Goal: Task Accomplishment & Management: Manage account settings

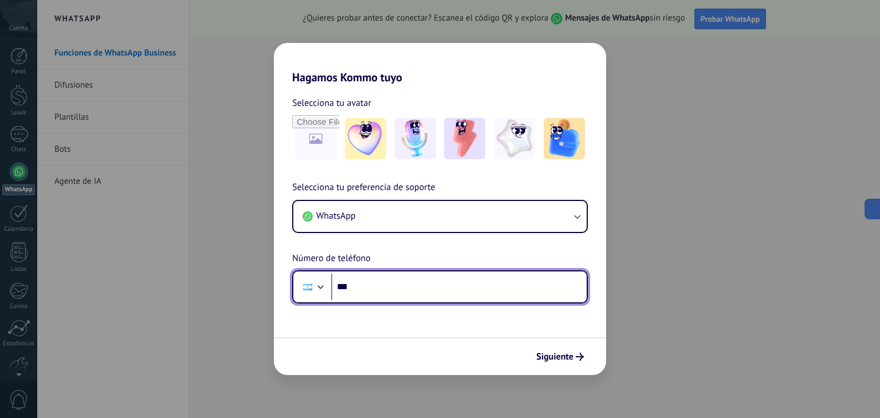
click at [407, 285] on input "***" at bounding box center [459, 287] width 256 height 26
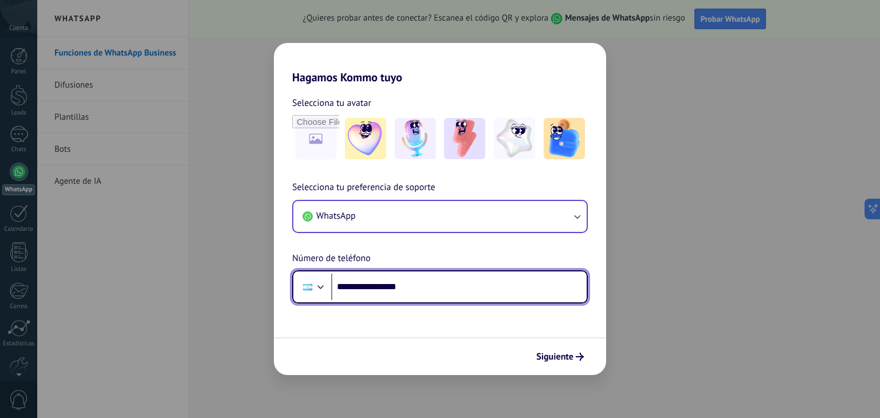
type input "**********"
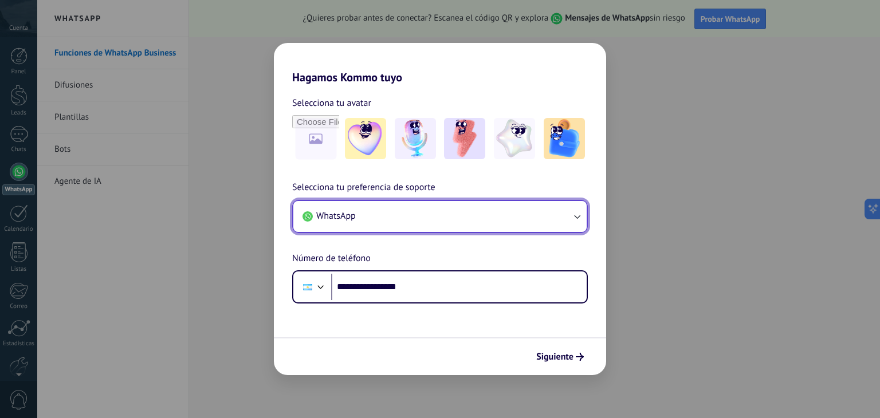
click at [576, 221] on icon "button" at bounding box center [576, 216] width 11 height 11
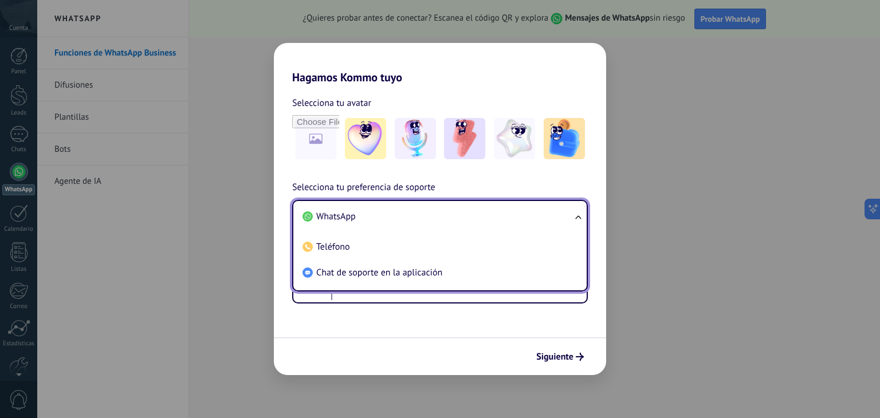
click at [576, 221] on ul "WhatsApp Teléfono Chat de soporte en la aplicación" at bounding box center [440, 246] width 296 height 92
click at [580, 222] on ul "WhatsApp Teléfono Chat de soporte en la aplicación" at bounding box center [440, 246] width 296 height 92
click at [521, 329] on form "**********" at bounding box center [440, 229] width 332 height 291
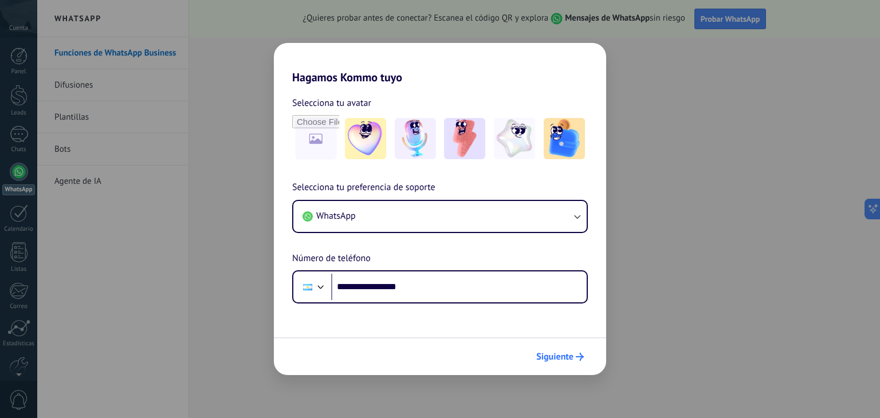
click at [567, 360] on span "Siguiente" at bounding box center [554, 357] width 37 height 8
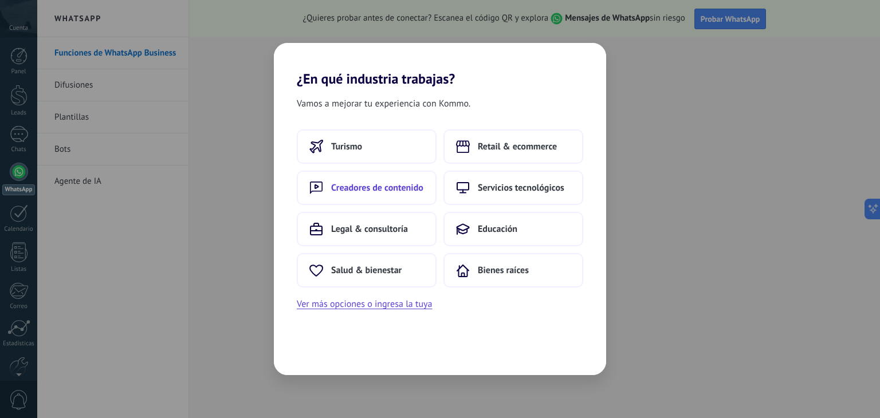
click at [385, 186] on span "Creadores de contenido" at bounding box center [377, 187] width 92 height 11
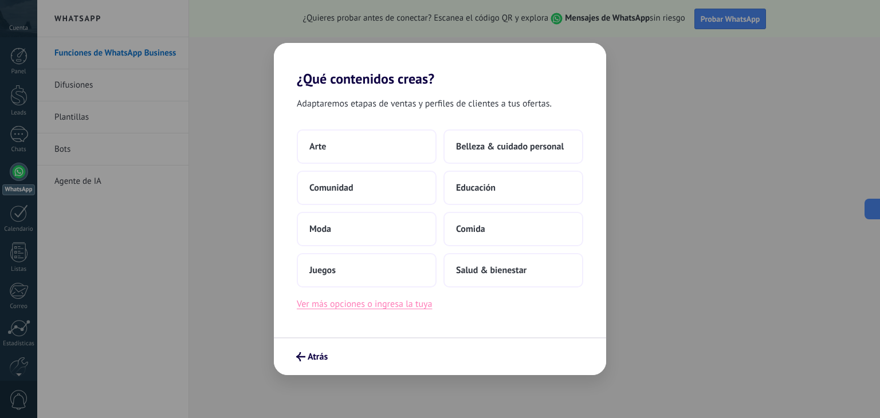
click at [355, 308] on button "Ver más opciones o ingresa la tuya" at bounding box center [364, 304] width 135 height 15
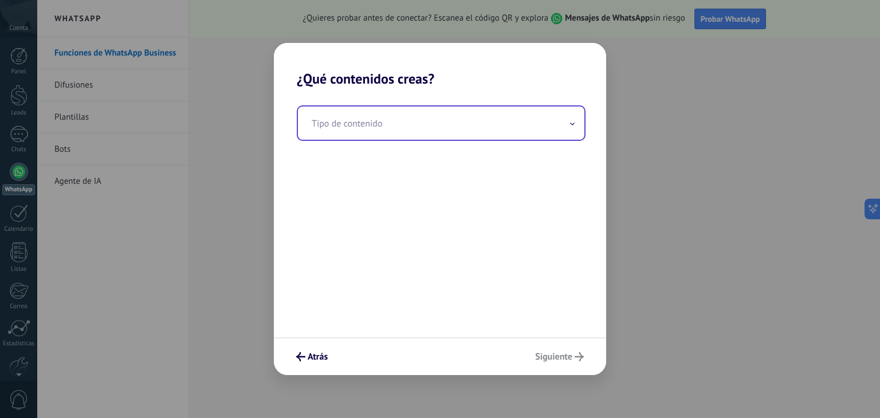
click at [336, 123] on input "text" at bounding box center [441, 123] width 287 height 33
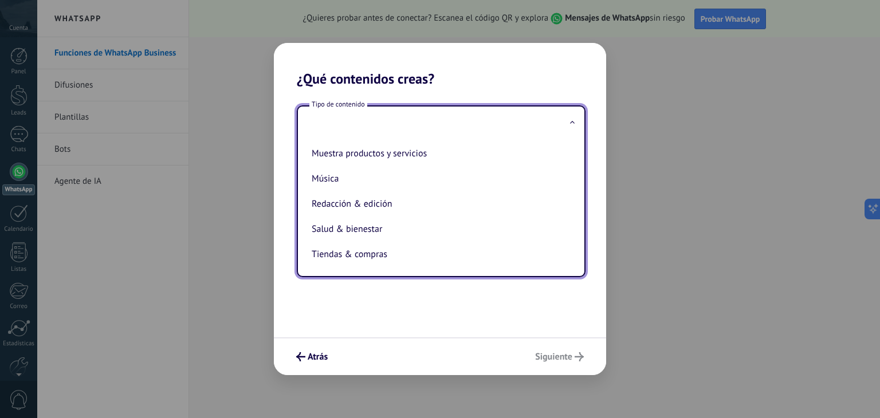
scroll to position [234, 0]
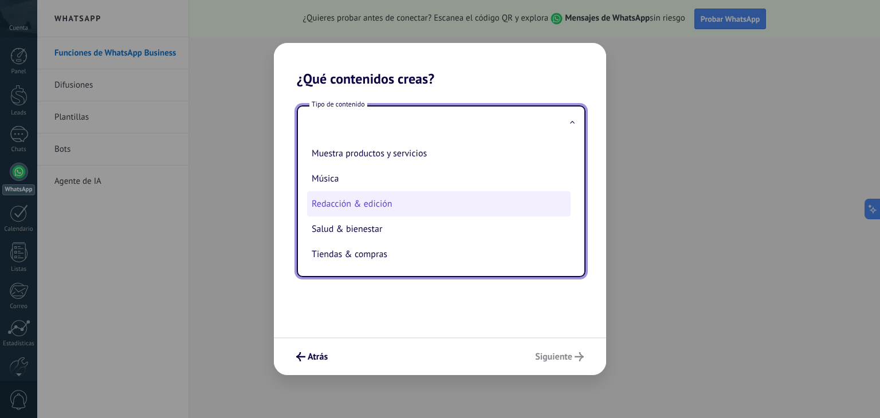
click at [367, 200] on li "Redacción & edición" at bounding box center [439, 203] width 264 height 25
type input "**********"
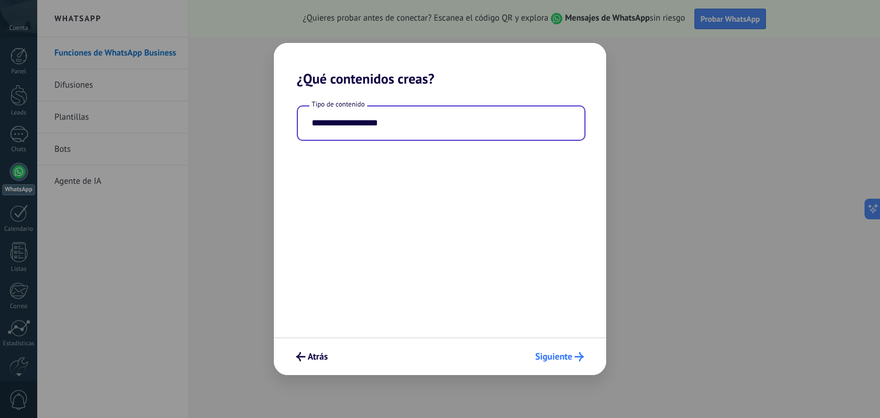
click at [548, 354] on span "Siguiente" at bounding box center [553, 357] width 37 height 8
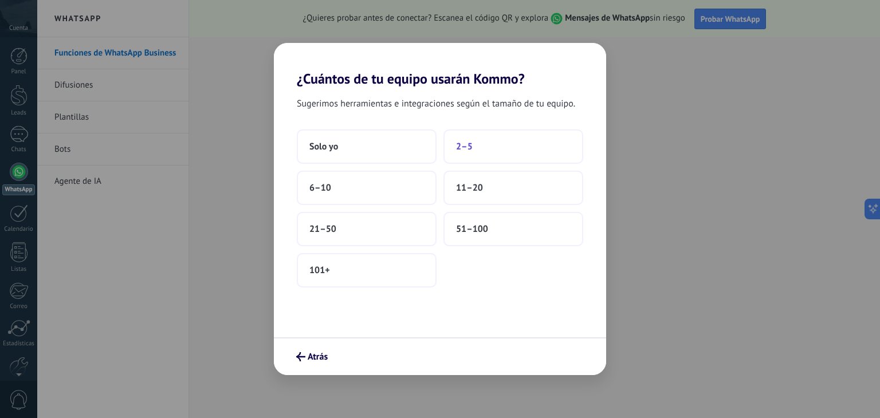
click at [486, 154] on button "2–5" at bounding box center [514, 147] width 140 height 34
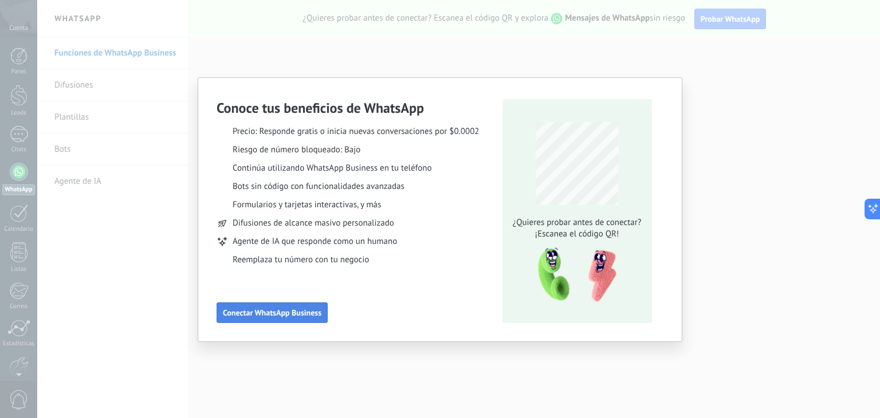
click at [276, 309] on span "Conectar WhatsApp Business" at bounding box center [272, 313] width 99 height 8
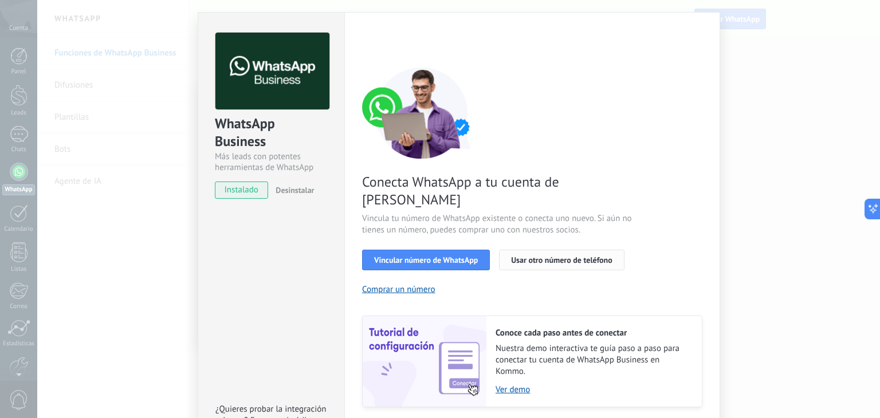
scroll to position [49, 0]
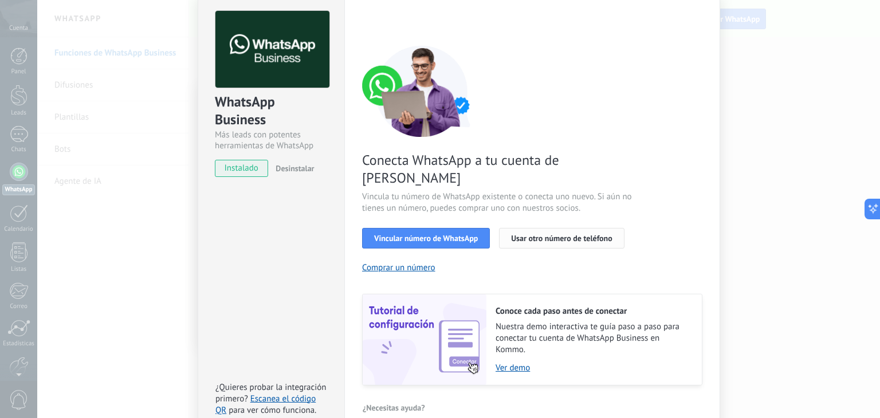
click at [584, 234] on span "Usar otro número de teléfono" at bounding box center [561, 238] width 101 height 8
click at [503, 363] on link "Ver demo" at bounding box center [593, 368] width 195 height 11
click at [258, 170] on span "instalado" at bounding box center [241, 168] width 52 height 17
click at [413, 262] on button "Comprar un número" at bounding box center [398, 267] width 73 height 11
click at [869, 72] on div "WhatsApp Business Más leads con potentes herramientas de WhatsApp instalado Des…" at bounding box center [458, 209] width 843 height 418
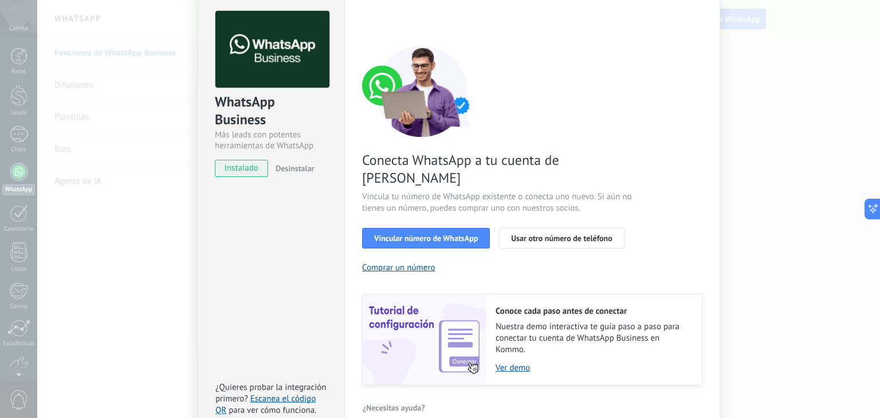
scroll to position [0, 0]
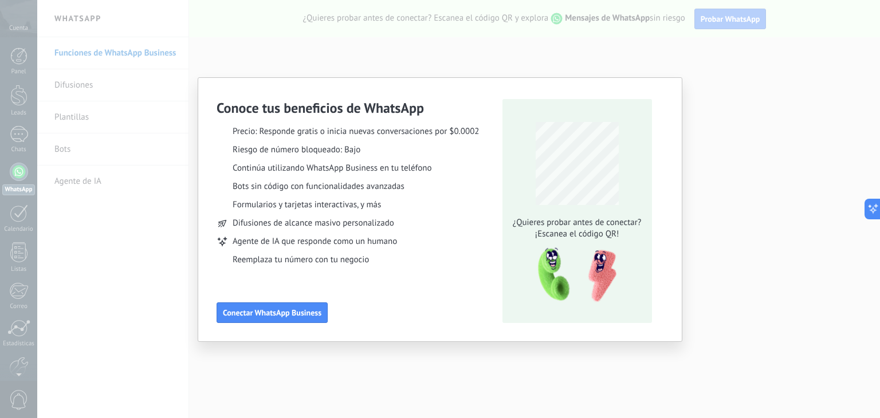
click at [754, 87] on div "Conoce tus beneficios de WhatsApp Precio: Responde gratis o inicia nuevas conve…" at bounding box center [440, 209] width 880 height 418
click at [440, 387] on div "Conoce tus beneficios de WhatsApp Precio: Responde gratis o inicia nuevas conve…" at bounding box center [440, 209] width 880 height 418
click at [219, 28] on div "Conoce tus beneficios de WhatsApp Precio: Responde gratis o inicia nuevas conve…" at bounding box center [440, 209] width 880 height 418
click at [463, 18] on div "Conoce tus beneficios de WhatsApp Precio: Responde gratis o inicia nuevas conve…" at bounding box center [440, 209] width 880 height 418
click at [740, 21] on div "Conoce tus beneficios de WhatsApp Precio: Responde gratis o inicia nuevas conve…" at bounding box center [440, 209] width 880 height 418
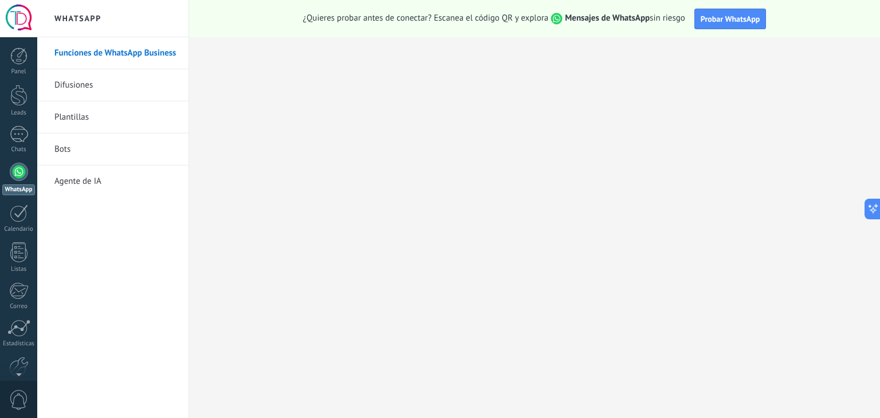
click at [79, 84] on link "Difusiones" at bounding box center [115, 85] width 123 height 32
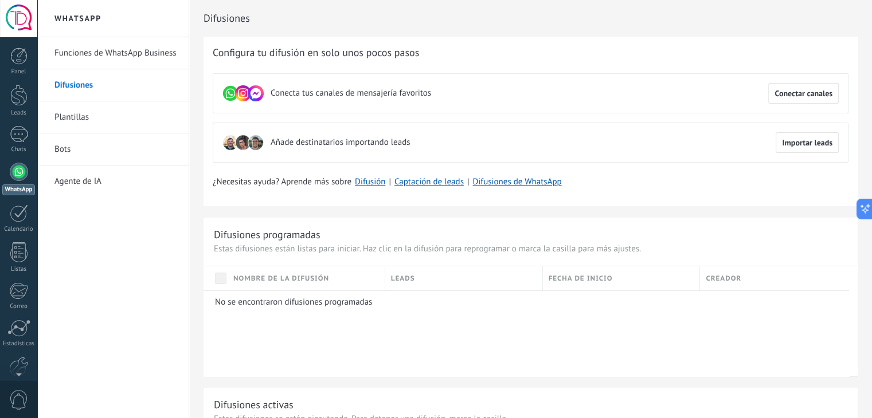
click at [141, 116] on link "Plantillas" at bounding box center [115, 117] width 123 height 32
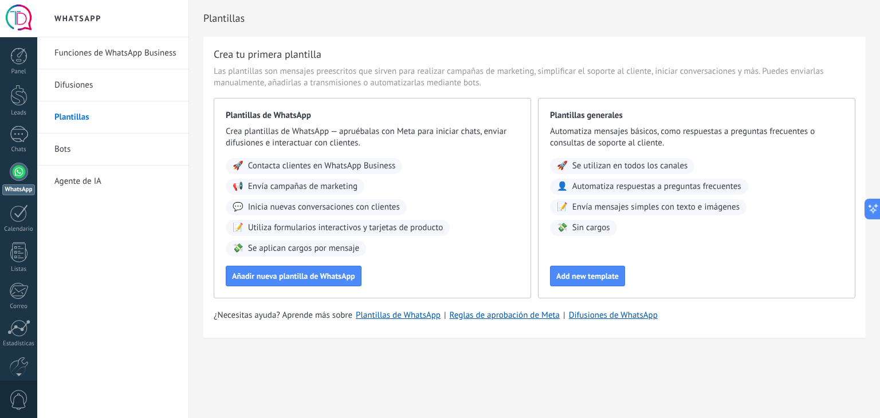
click at [100, 152] on link "Bots" at bounding box center [115, 150] width 123 height 32
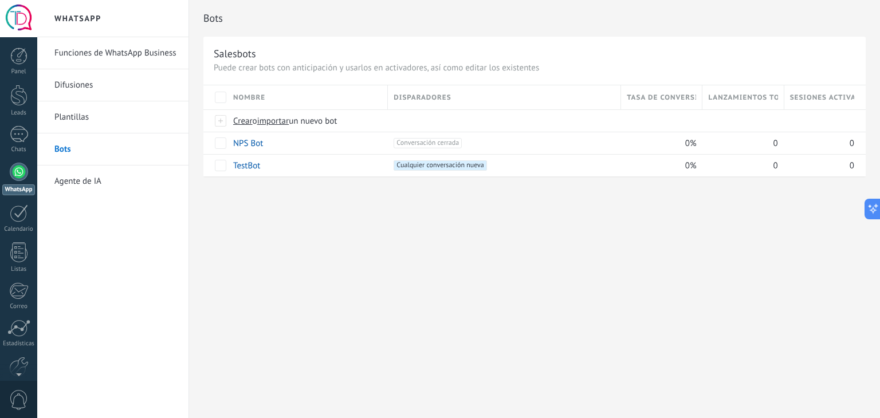
click at [107, 181] on link "Agente de IA" at bounding box center [115, 182] width 123 height 32
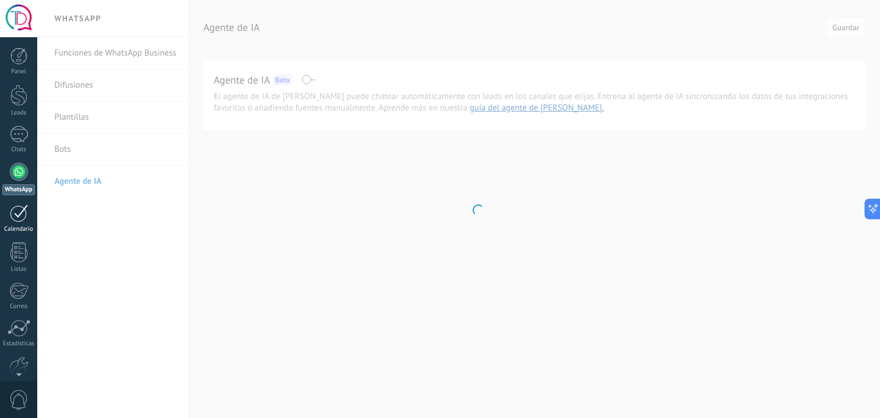
click at [18, 226] on div "Calendario" at bounding box center [18, 229] width 33 height 7
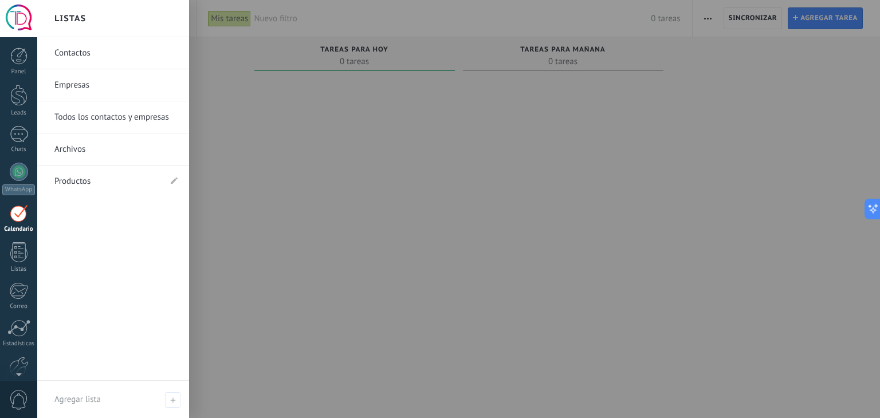
click at [74, 56] on link "Contactos" at bounding box center [115, 53] width 123 height 32
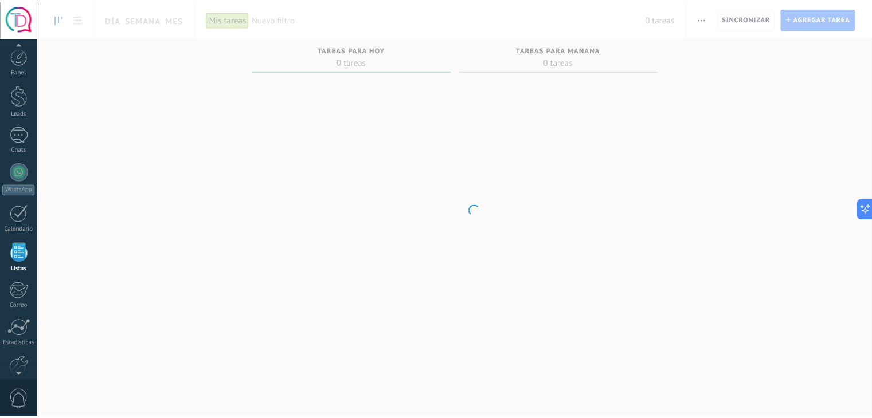
scroll to position [29, 0]
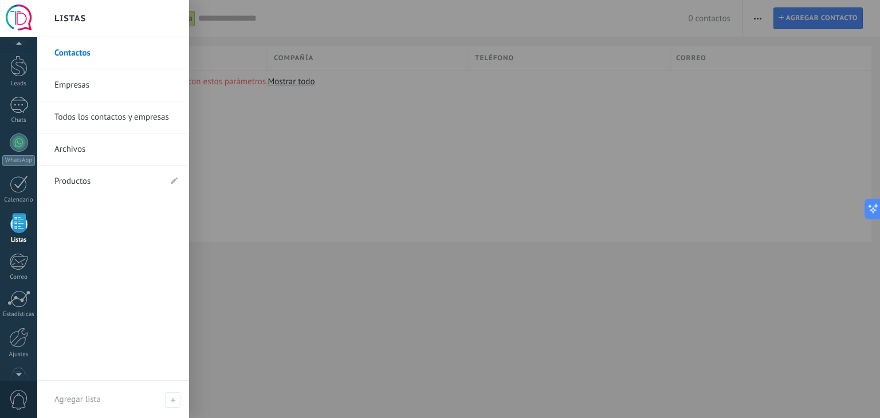
click at [18, 226] on div at bounding box center [18, 223] width 17 height 20
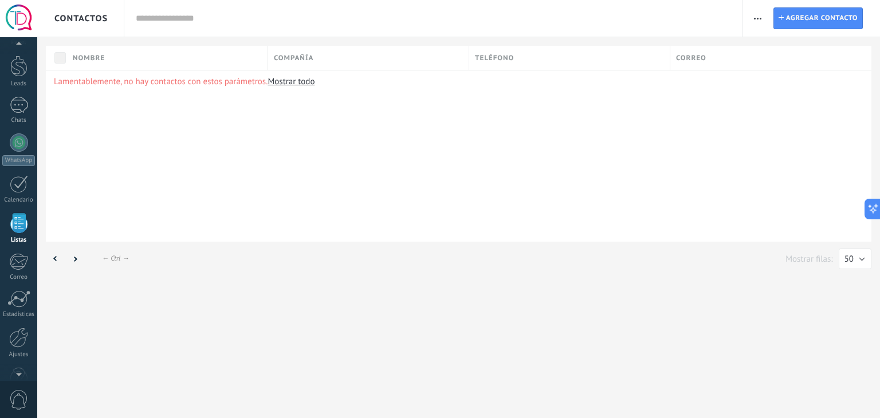
click at [18, 226] on div at bounding box center [18, 223] width 17 height 20
click at [79, 20] on span "Contactos" at bounding box center [80, 18] width 53 height 11
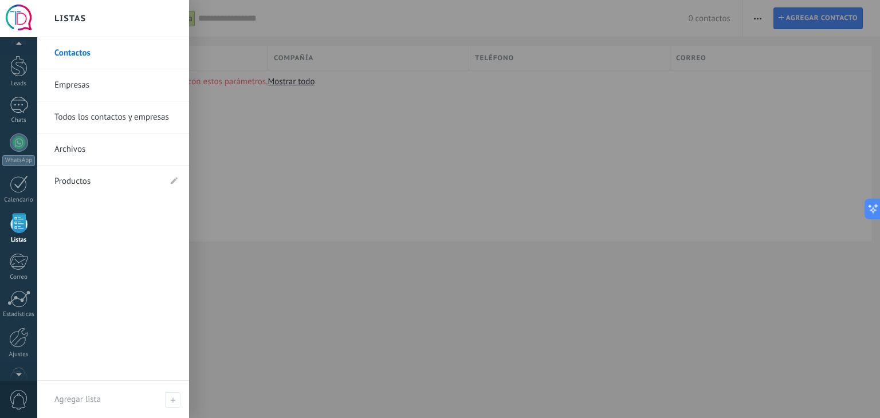
click at [89, 85] on link "Empresas" at bounding box center [115, 85] width 123 height 32
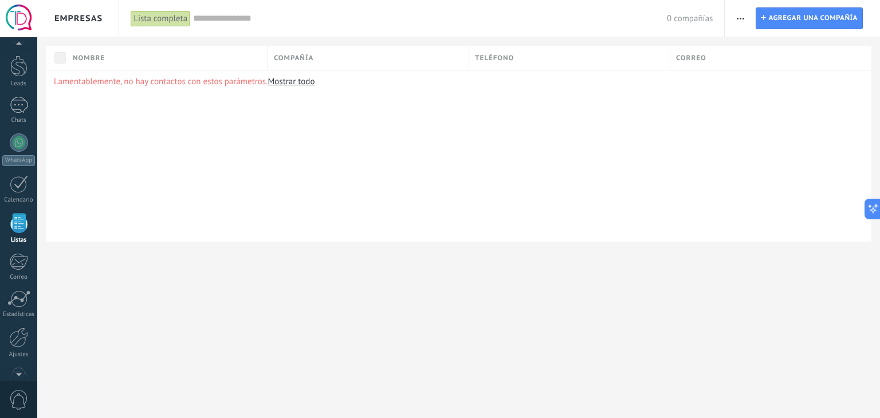
click at [79, 22] on span "Empresas" at bounding box center [78, 18] width 48 height 11
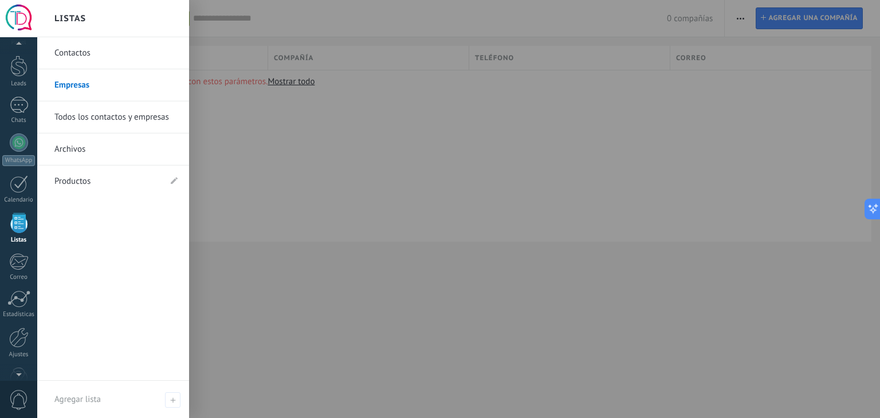
click at [103, 121] on link "Todos los contactos y empresas" at bounding box center [115, 117] width 123 height 32
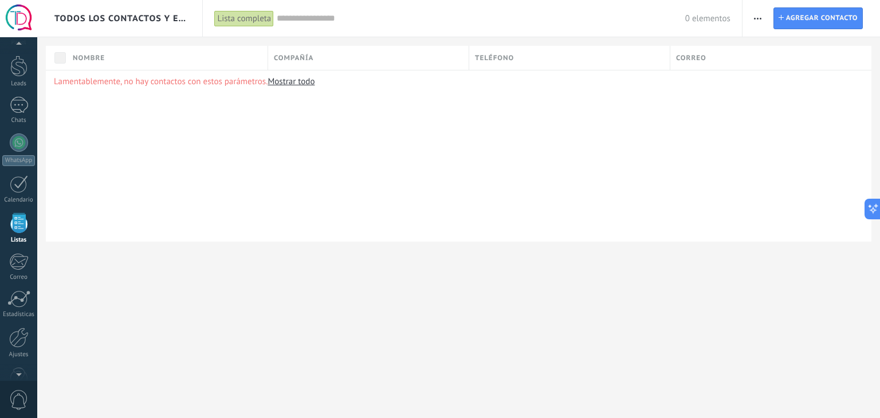
click at [102, 16] on span "Todos los contactos y empresas" at bounding box center [120, 18] width 132 height 11
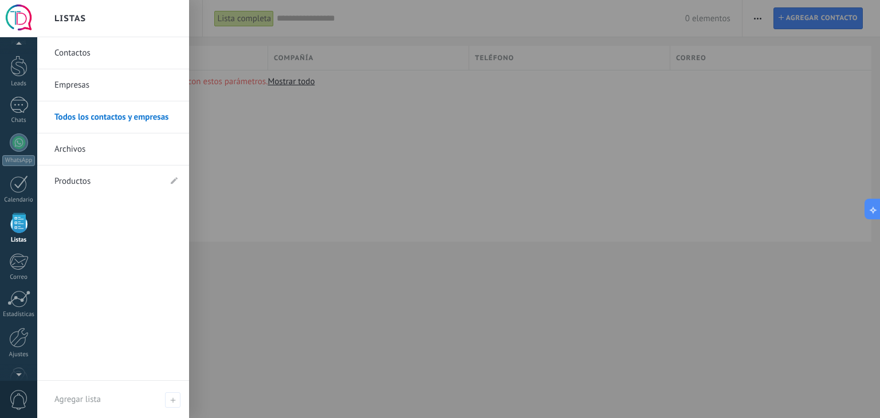
click at [115, 156] on link "Archivos" at bounding box center [115, 150] width 123 height 32
click at [115, 156] on div "Lamentablemente, no hay contactos con estos parámetros. Mostrar todo" at bounding box center [459, 156] width 826 height 172
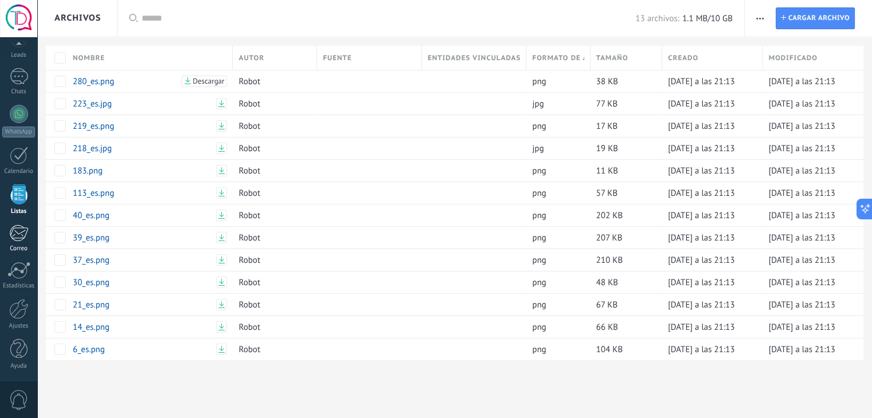
scroll to position [29, 0]
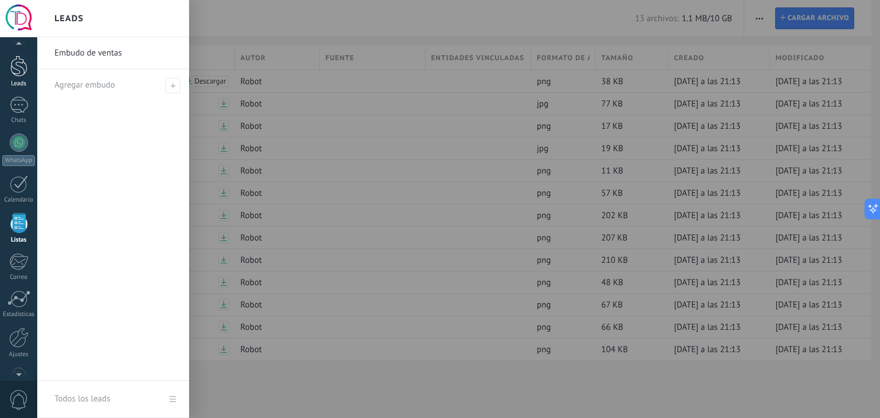
click at [22, 74] on div at bounding box center [18, 66] width 17 height 21
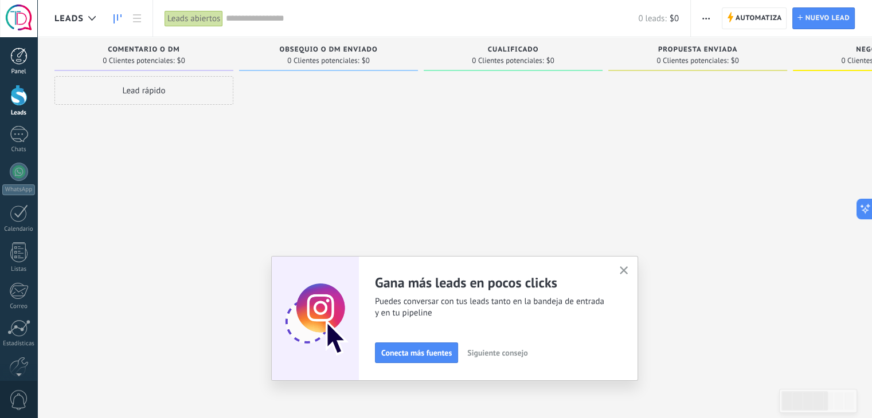
click at [18, 71] on div "Panel" at bounding box center [18, 71] width 33 height 7
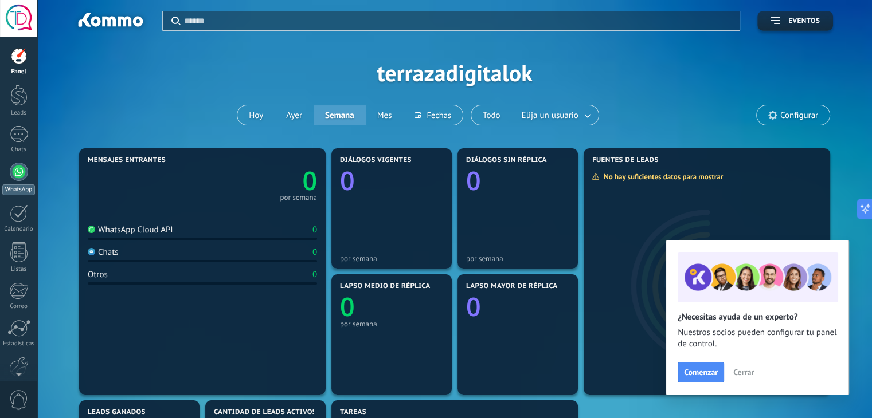
click at [11, 181] on link "WhatsApp" at bounding box center [18, 179] width 37 height 33
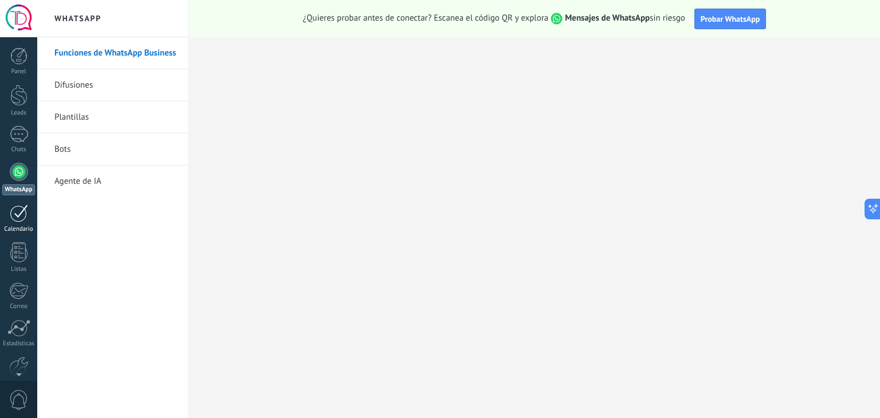
click at [18, 218] on div at bounding box center [19, 214] width 18 height 18
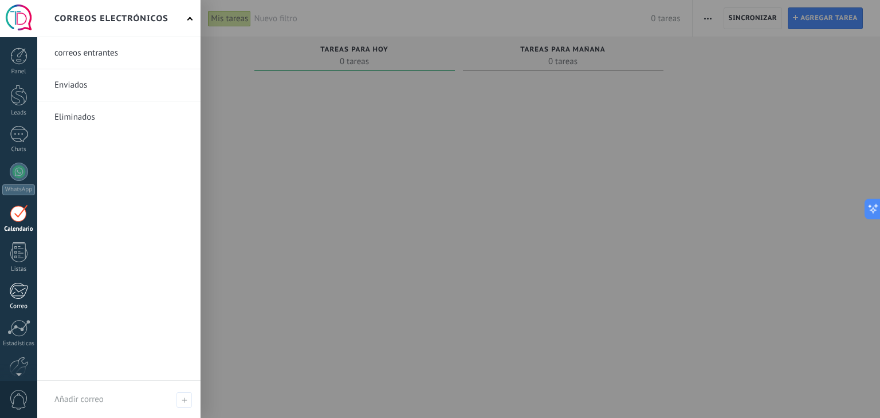
click at [11, 299] on div at bounding box center [18, 291] width 19 height 17
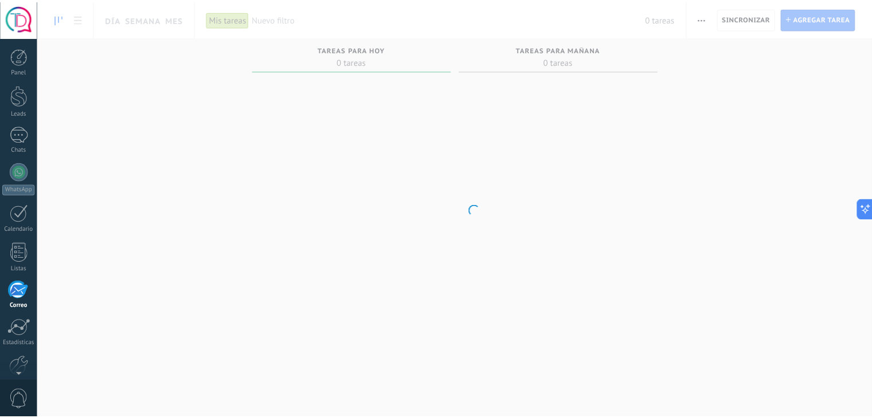
scroll to position [58, 0]
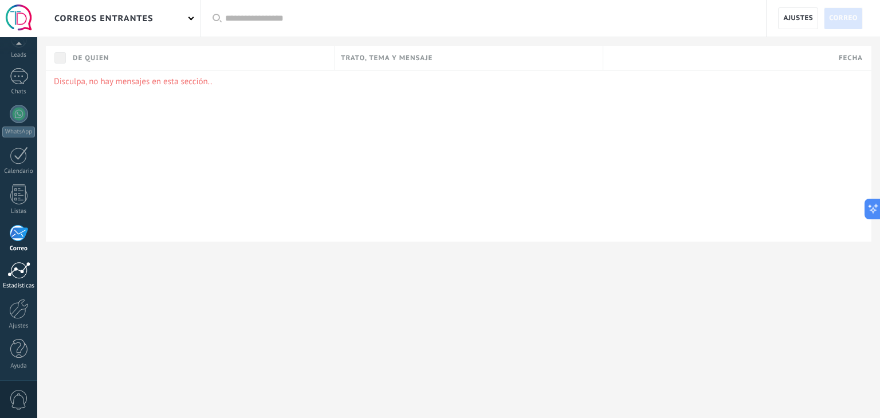
click at [14, 276] on div at bounding box center [18, 270] width 23 height 17
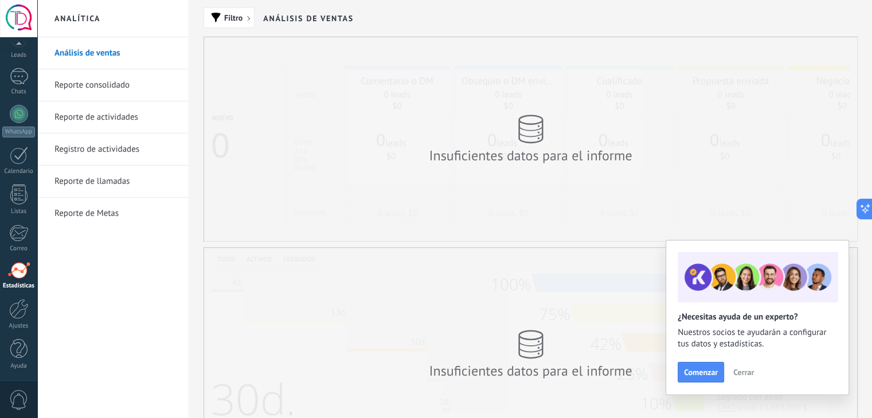
click at [93, 87] on link "Reporte consolidado" at bounding box center [115, 85] width 123 height 32
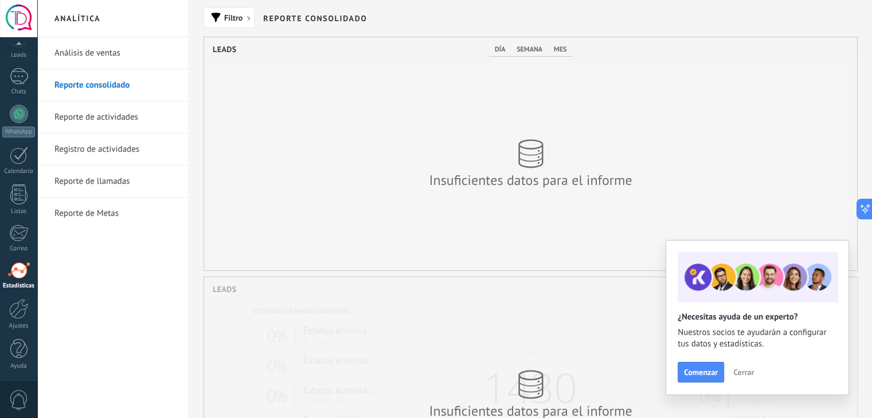
scroll to position [233, 653]
click at [86, 119] on link "Reporte de actividades" at bounding box center [115, 117] width 123 height 32
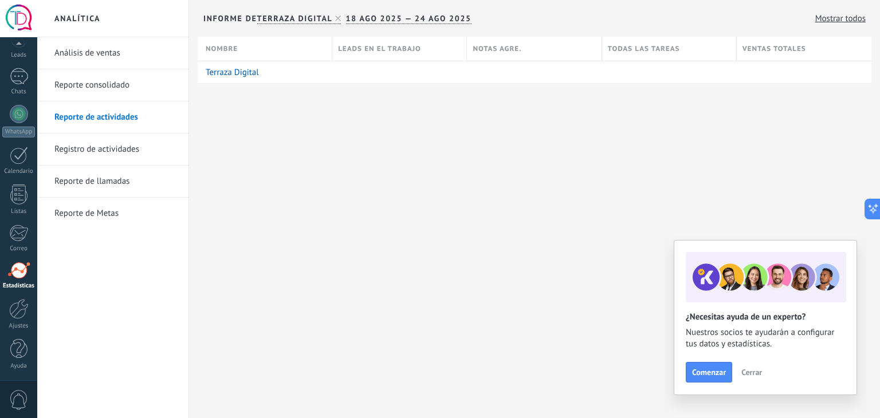
click at [72, 158] on link "Registro de actividades" at bounding box center [115, 150] width 123 height 32
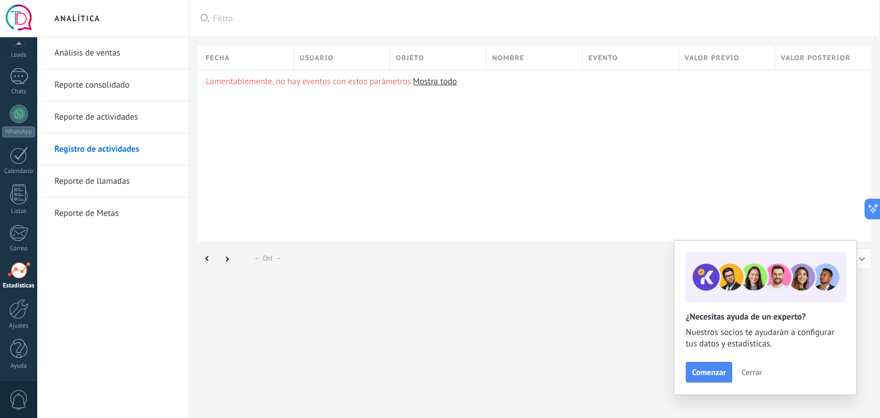
click at [89, 186] on link "Reporte de llamadas" at bounding box center [115, 182] width 123 height 32
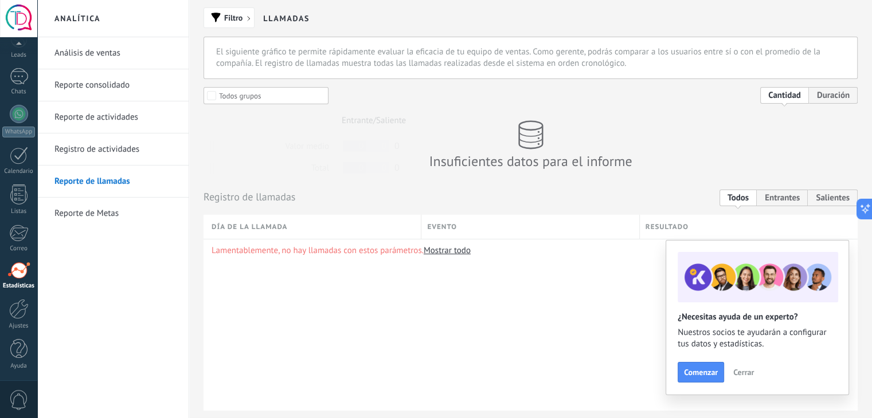
click at [96, 210] on link "Reporte de Metas" at bounding box center [115, 214] width 123 height 32
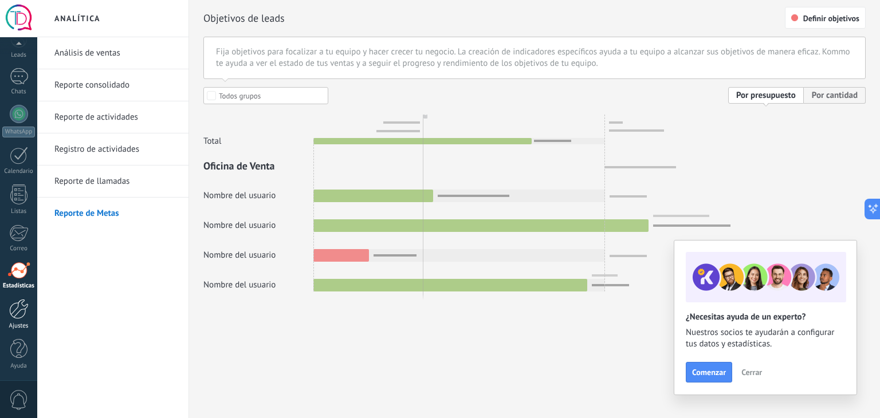
click at [25, 325] on div "Ajustes" at bounding box center [18, 326] width 33 height 7
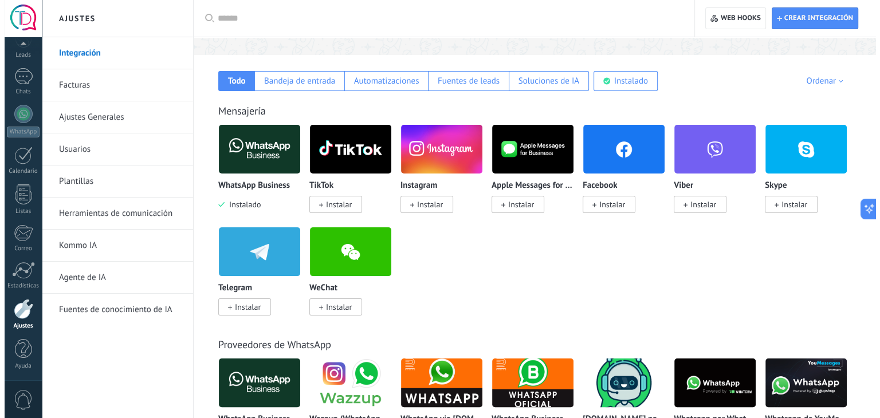
scroll to position [172, 0]
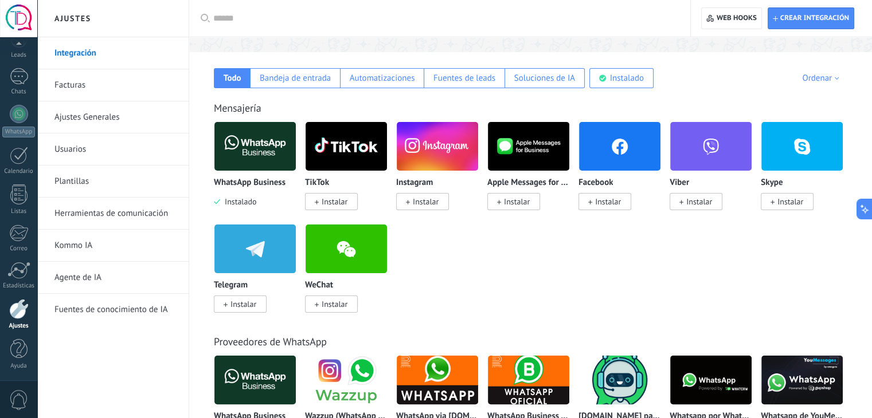
click at [413, 202] on span "Instalar" at bounding box center [426, 202] width 26 height 10
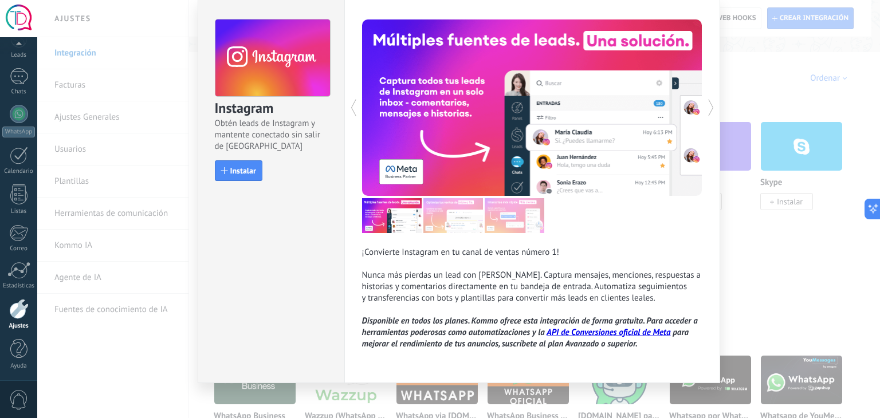
scroll to position [46, 0]
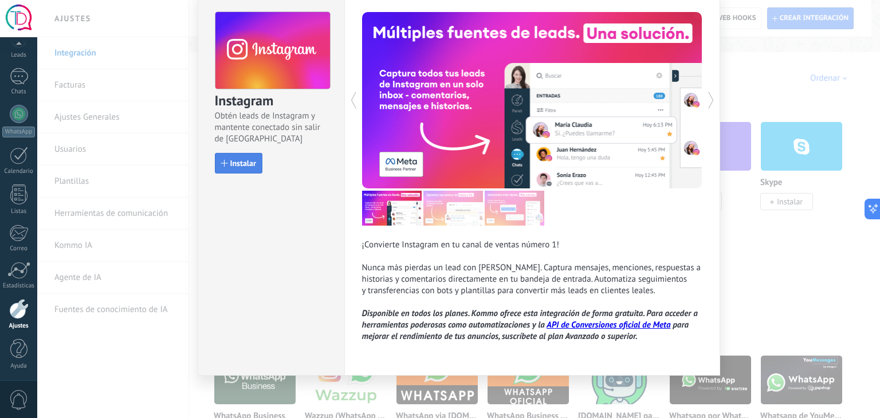
click at [244, 163] on span "Instalar" at bounding box center [243, 163] width 26 height 8
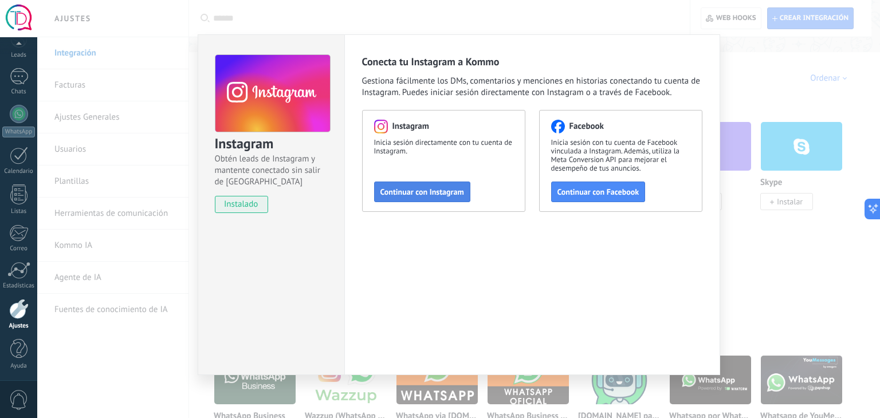
click at [417, 193] on span "Continuar con Instagram" at bounding box center [422, 192] width 84 height 8
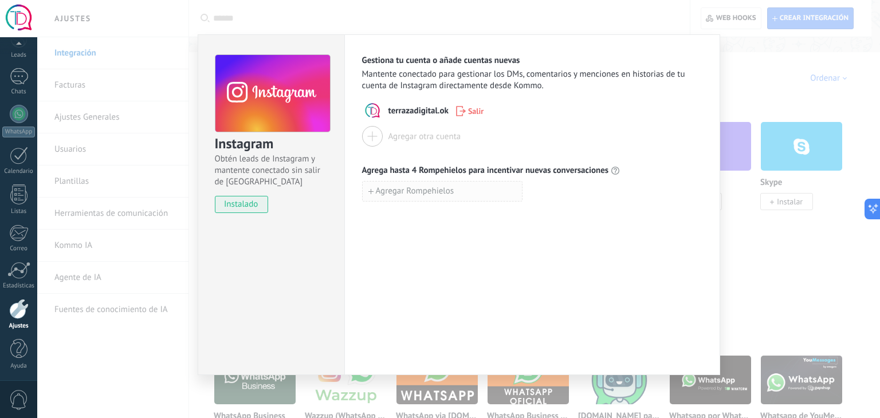
click at [394, 189] on span "Agregar Rompehielos" at bounding box center [415, 191] width 79 height 8
type input "**********"
click at [491, 222] on button "Agregar Rompehielos" at bounding box center [442, 216] width 160 height 21
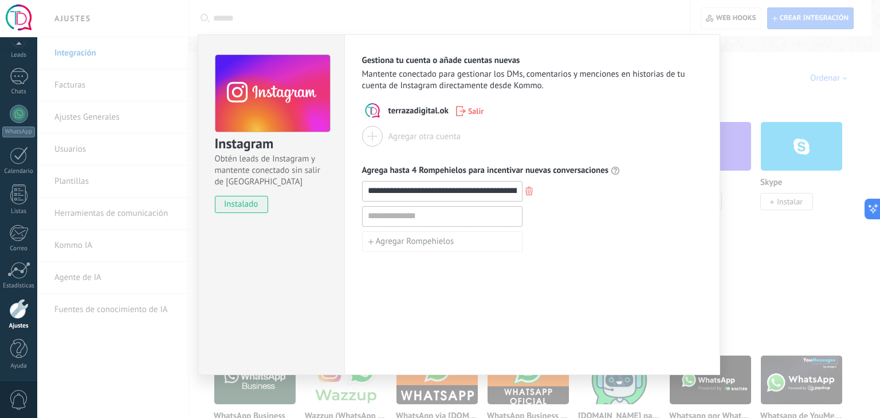
click at [637, 241] on div "Agregar Rompehielos" at bounding box center [532, 242] width 340 height 21
click at [527, 214] on icon "button" at bounding box center [528, 216] width 7 height 9
click at [246, 211] on span "instalado" at bounding box center [241, 204] width 52 height 17
click at [235, 199] on span "instalado" at bounding box center [241, 204] width 52 height 17
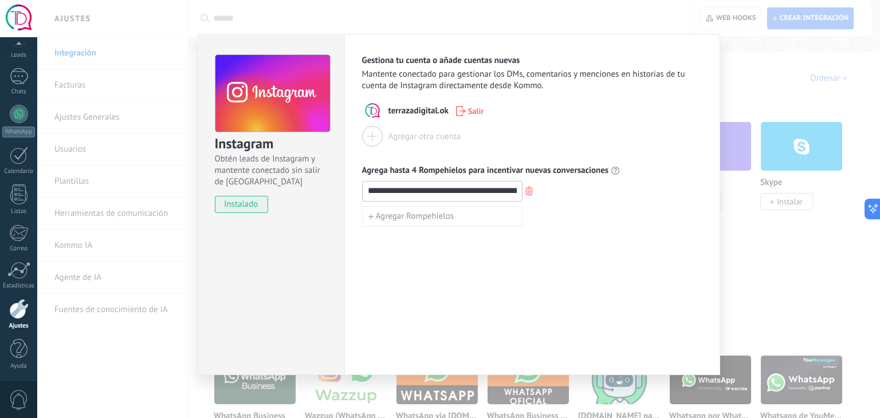
click at [824, 268] on div "**********" at bounding box center [458, 209] width 843 height 418
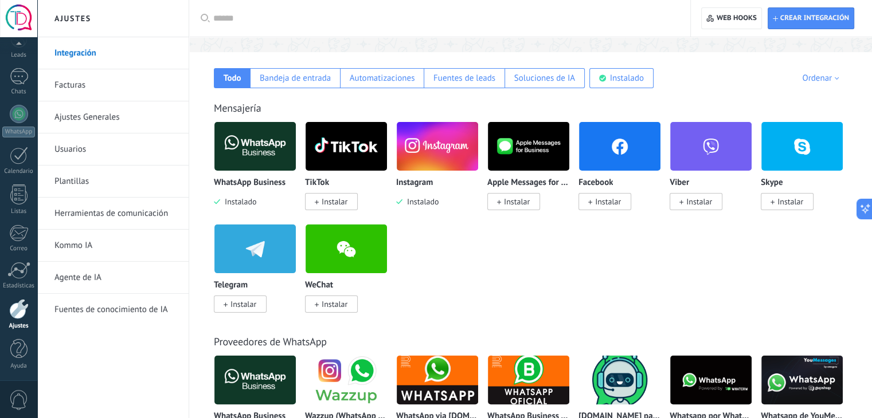
click at [598, 201] on span "Instalar" at bounding box center [608, 202] width 26 height 10
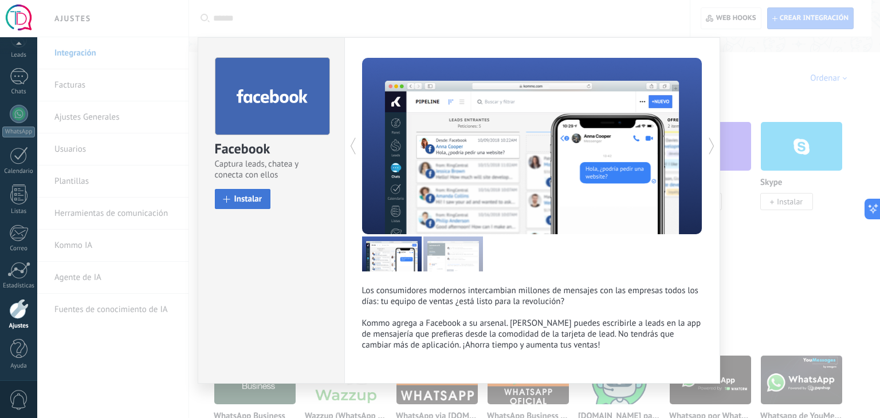
click at [242, 195] on span "Instalar" at bounding box center [248, 199] width 28 height 9
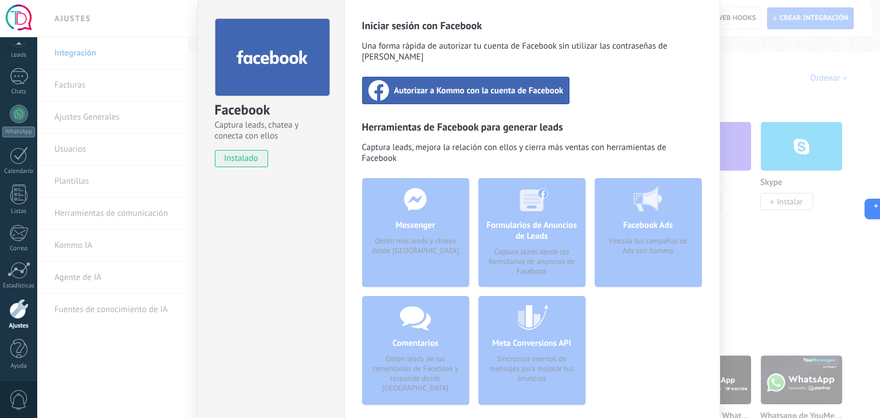
scroll to position [57, 0]
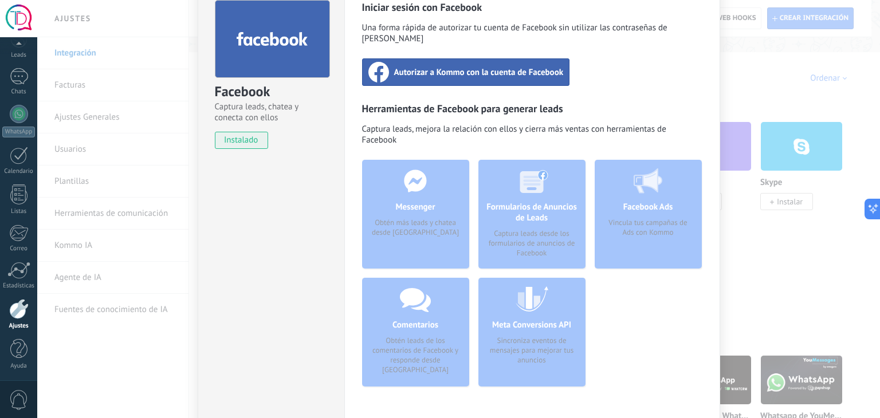
click at [449, 66] on span "Autorizar a Kommo con la cuenta de Facebook" at bounding box center [479, 71] width 170 height 11
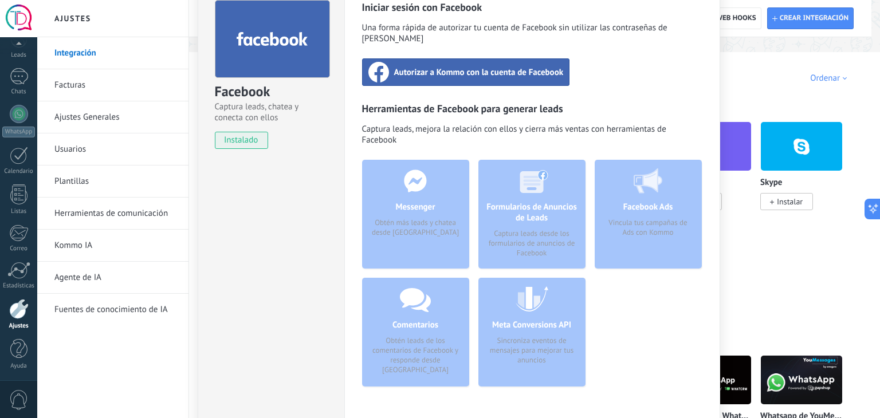
scroll to position [0, 0]
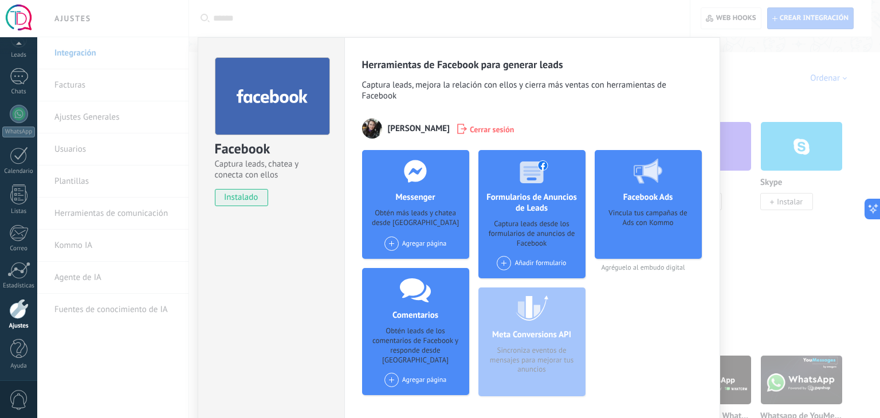
click at [444, 234] on div "Messenger Obtén más leads y chatea desde Kommo Agregar página" at bounding box center [415, 204] width 107 height 109
click at [393, 243] on span at bounding box center [392, 244] width 14 height 14
click at [415, 261] on div "Terraza Digital" at bounding box center [421, 265] width 77 height 25
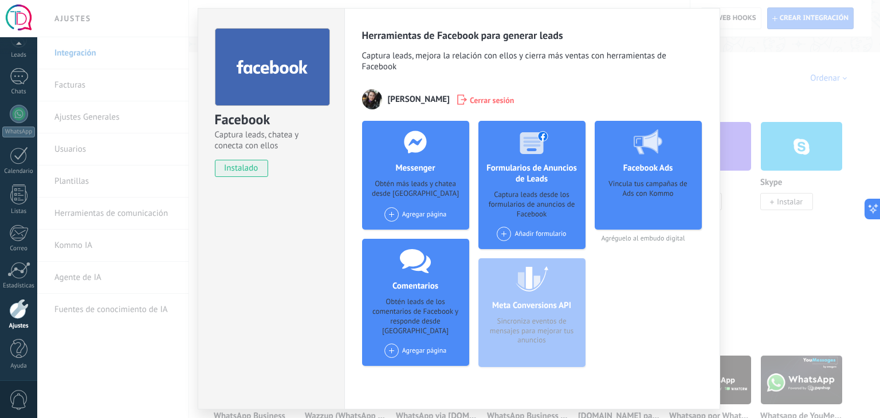
scroll to position [57, 0]
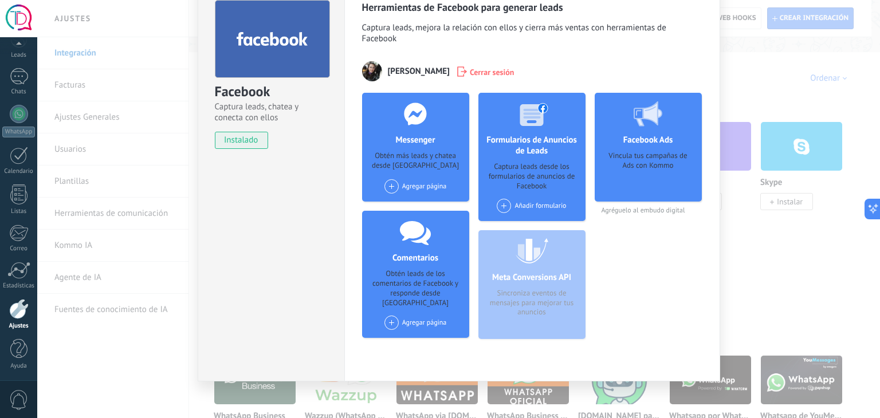
click at [789, 309] on div "Facebook Captura leads, chatea y conecta con ellos instalado Desinstalar Herram…" at bounding box center [458, 209] width 843 height 418
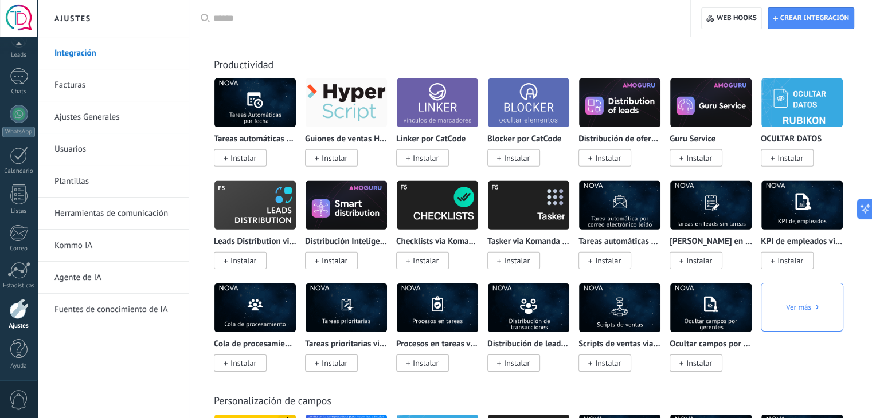
scroll to position [3553, 0]
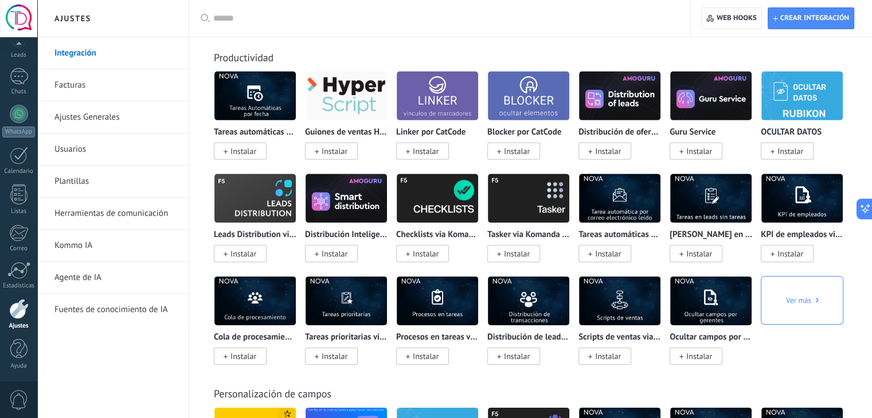
click at [120, 143] on link "Usuarios" at bounding box center [115, 150] width 123 height 32
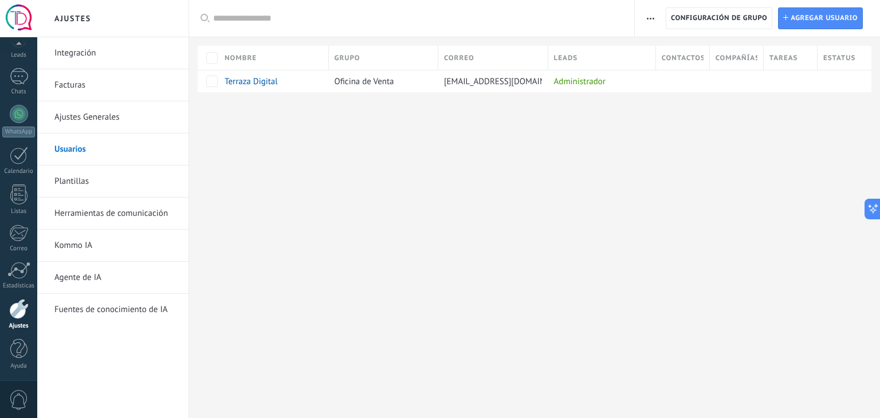
click at [115, 188] on link "Plantillas" at bounding box center [115, 182] width 123 height 32
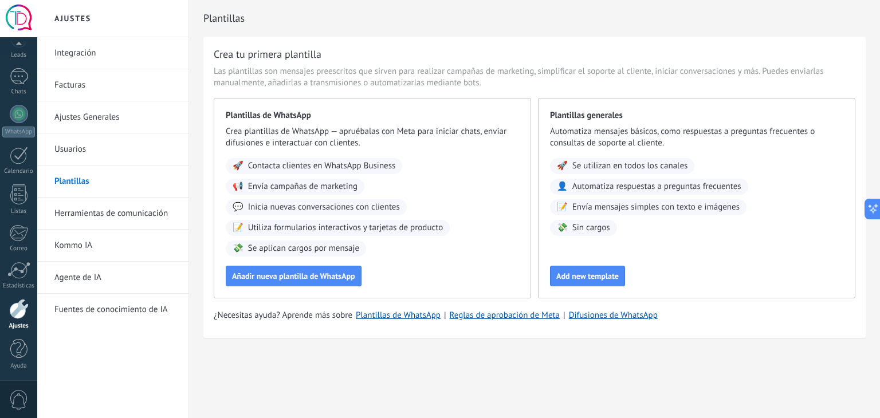
click at [119, 215] on link "Herramientas de comunicación" at bounding box center [115, 214] width 123 height 32
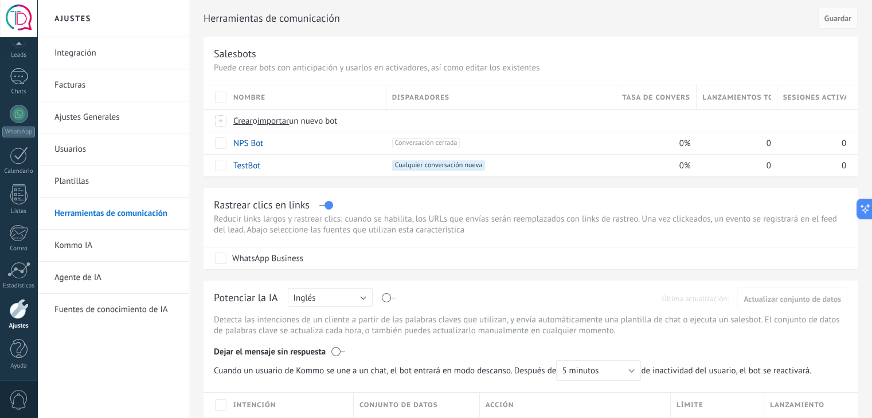
scroll to position [57, 0]
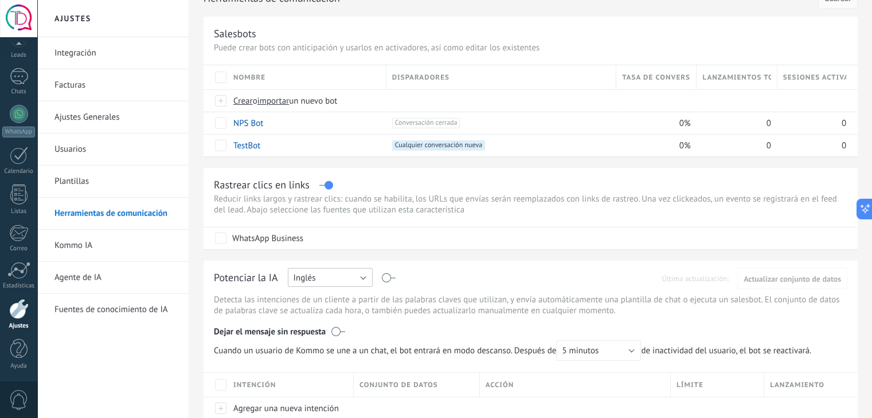
click at [360, 273] on button "Inglés" at bounding box center [330, 277] width 85 height 19
click at [345, 314] on span "Español" at bounding box center [325, 317] width 88 height 11
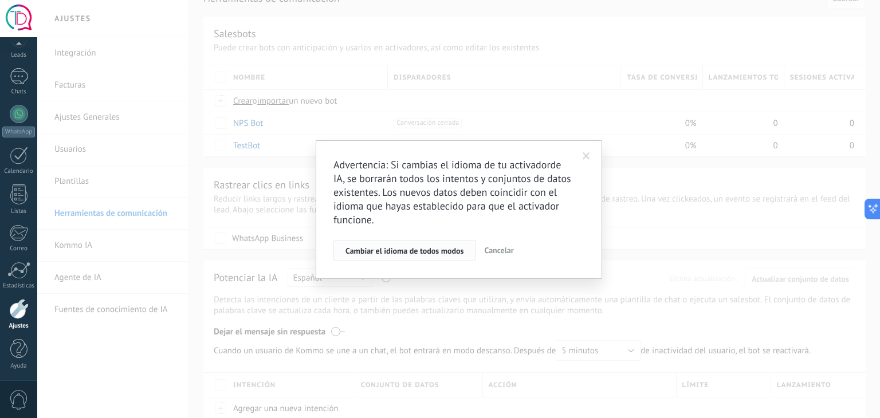
click at [410, 250] on span "Cambiar el idioma de todos modos" at bounding box center [405, 251] width 119 height 8
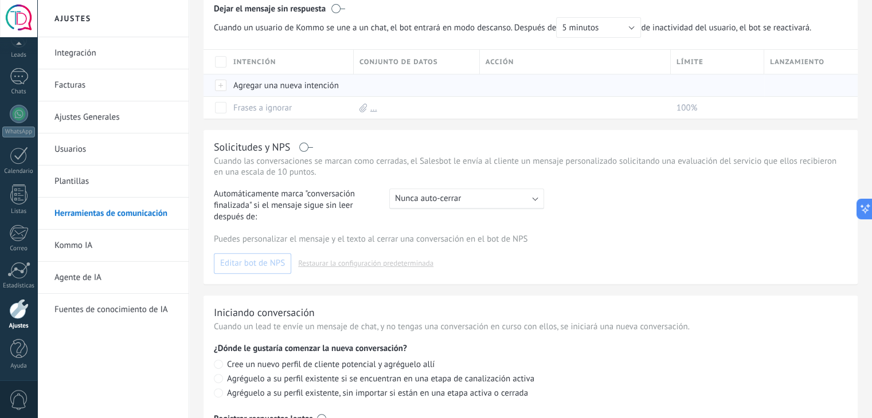
scroll to position [401, 0]
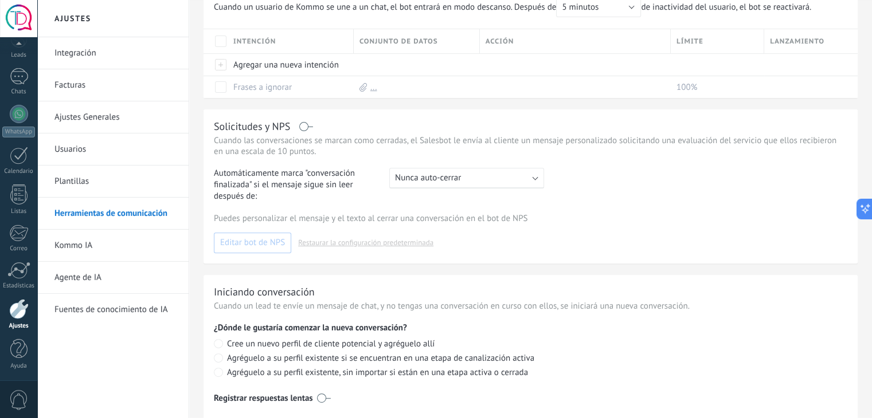
click at [536, 181] on div ": Nunca auto-cerrar" at bounding box center [466, 178] width 155 height 21
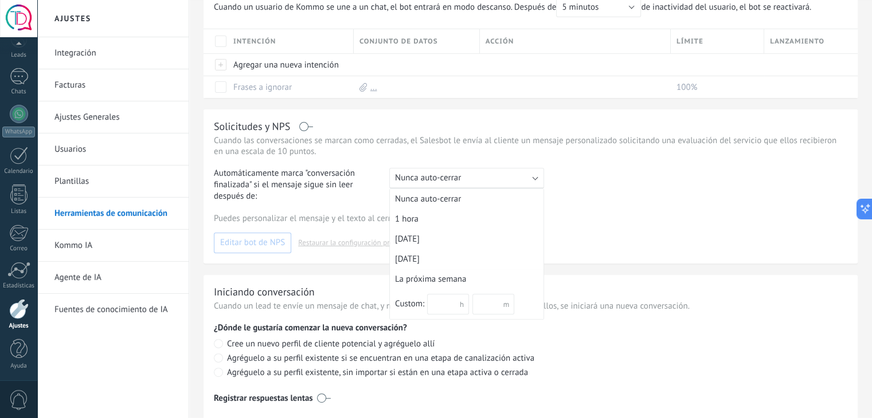
click at [535, 182] on div ": Nunca auto-cerrar" at bounding box center [466, 178] width 155 height 21
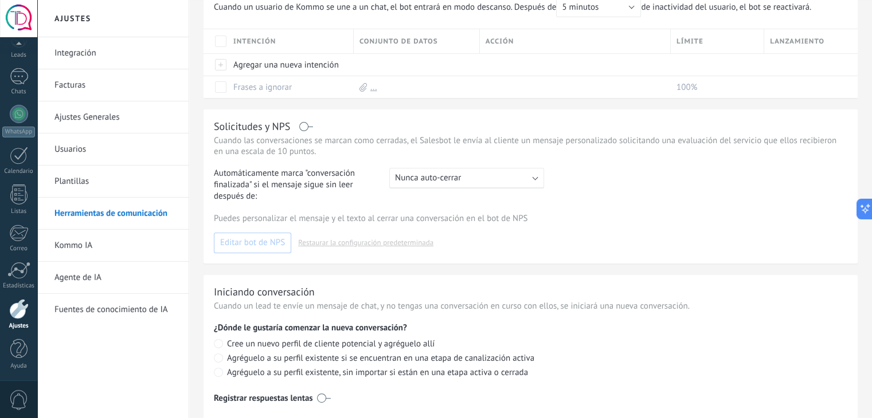
scroll to position [446, 0]
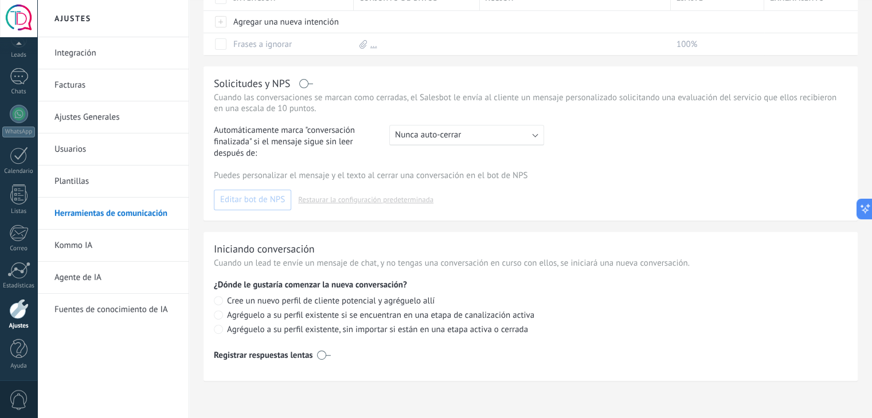
click at [110, 90] on link "Facturas" at bounding box center [115, 85] width 123 height 32
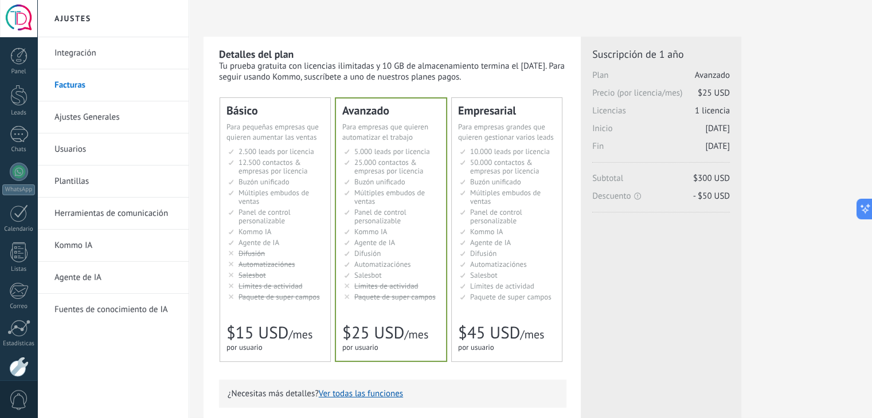
click at [312, 118] on div "Básico Для увеличения продаж в малом бизнесе For small businesses that want to …" at bounding box center [275, 230] width 110 height 264
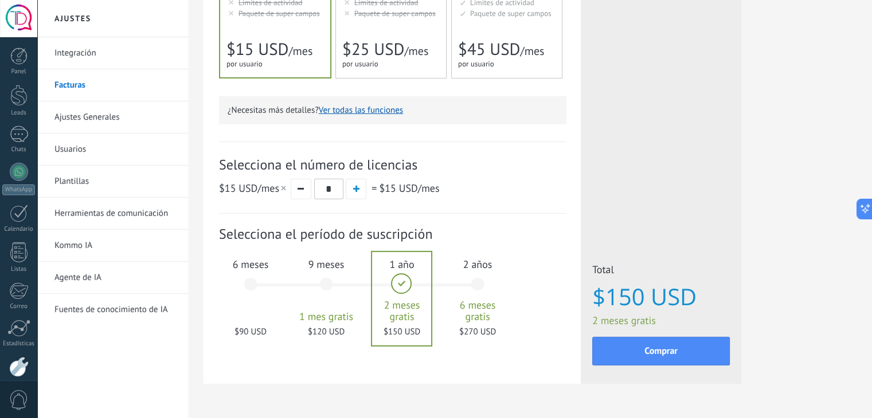
scroll to position [316, 0]
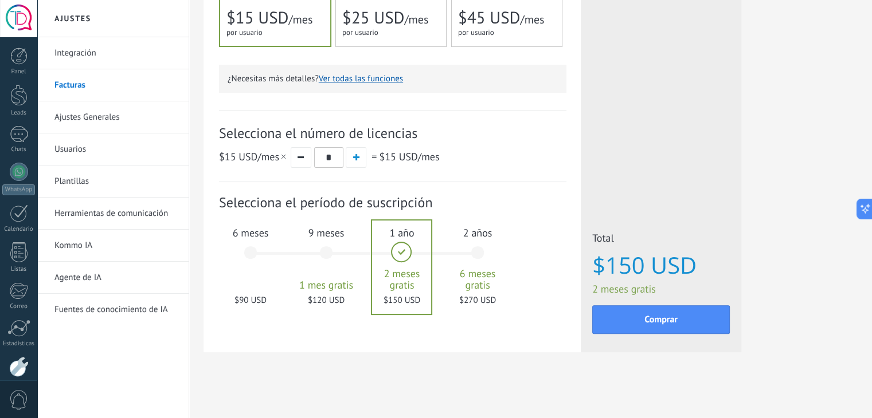
click at [316, 248] on div "9 meses 1 mes gratis $120 USD" at bounding box center [326, 258] width 62 height 81
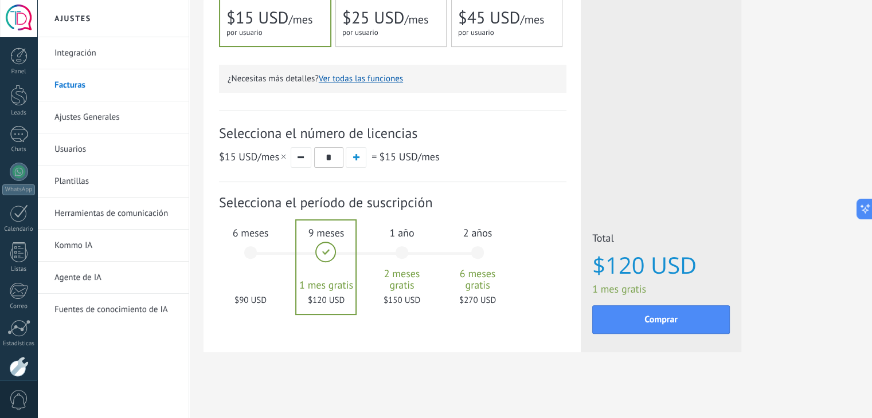
click at [252, 238] on span "6 meses" at bounding box center [250, 232] width 62 height 13
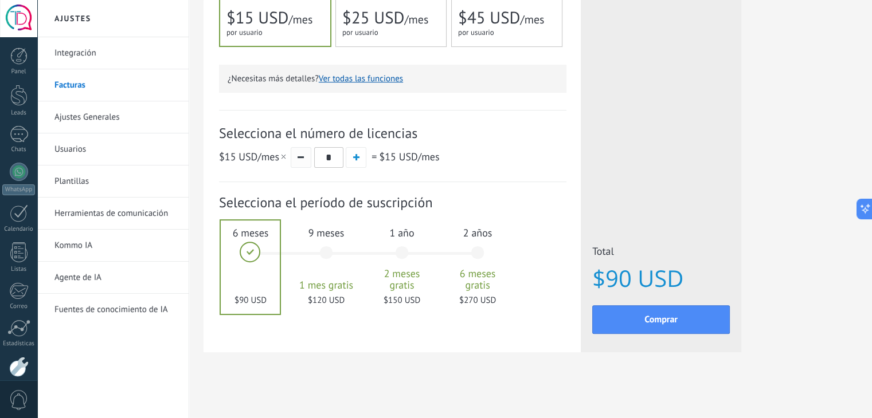
click at [300, 156] on button "button" at bounding box center [301, 157] width 21 height 21
click at [353, 155] on span "button" at bounding box center [356, 157] width 6 height 6
click at [307, 156] on button "button" at bounding box center [301, 157] width 21 height 21
type input "*"
click at [105, 52] on link "Integración" at bounding box center [115, 53] width 123 height 32
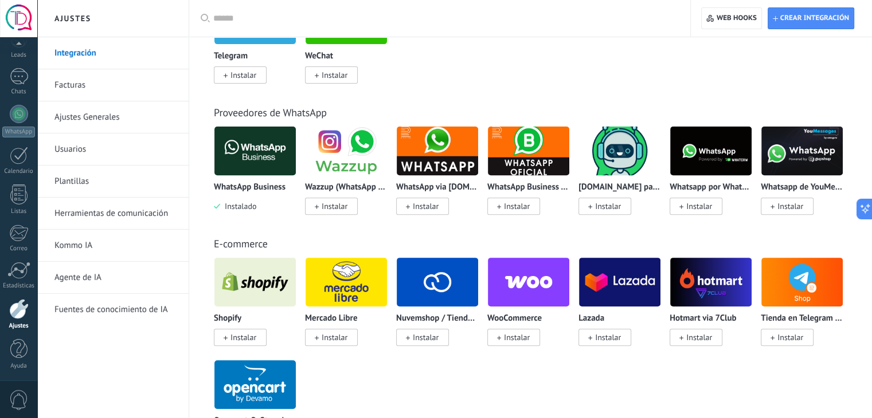
scroll to position [54, 0]
click at [14, 88] on div at bounding box center [19, 80] width 18 height 17
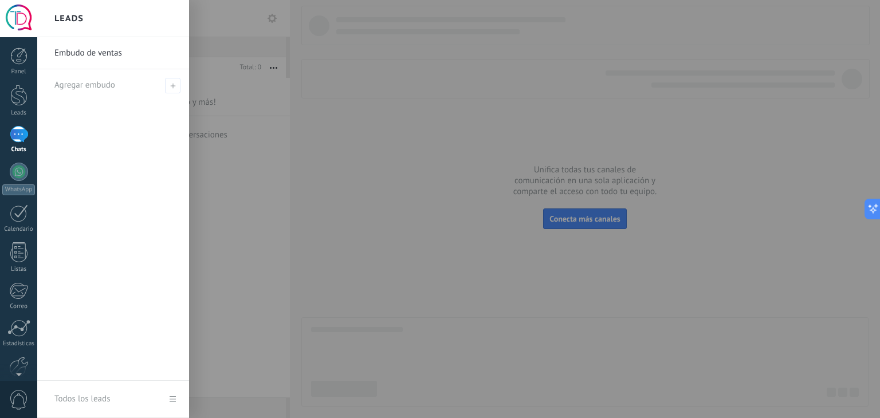
click at [104, 52] on link "Embudo de ventas" at bounding box center [115, 53] width 123 height 32
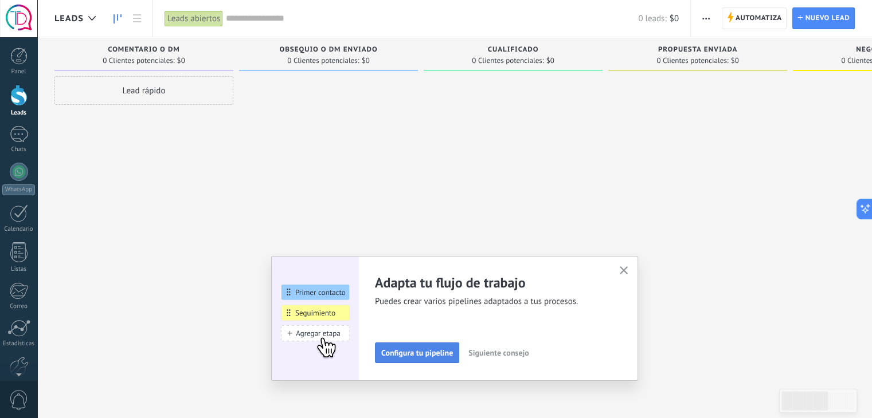
click at [429, 359] on button "Configura tu pipeline" at bounding box center [417, 353] width 84 height 21
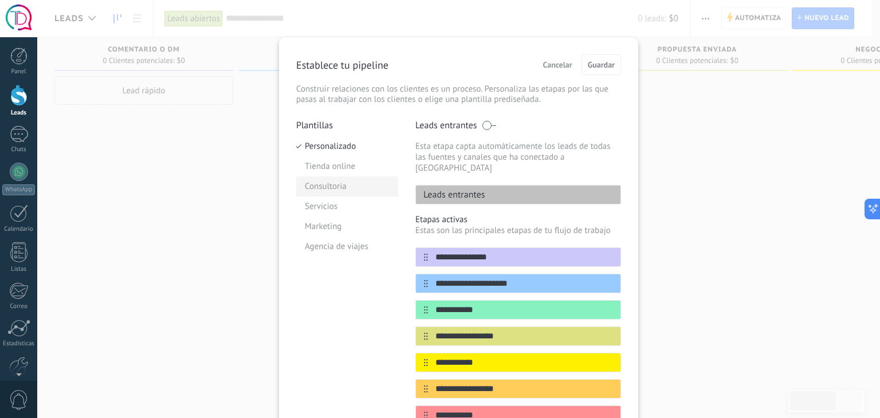
click at [328, 189] on li "Consultoria" at bounding box center [347, 186] width 102 height 20
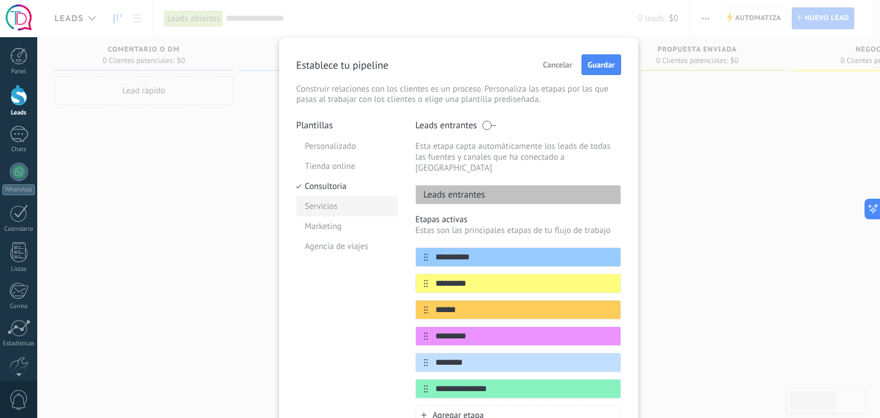
click at [323, 205] on li "Servicios" at bounding box center [347, 207] width 102 height 20
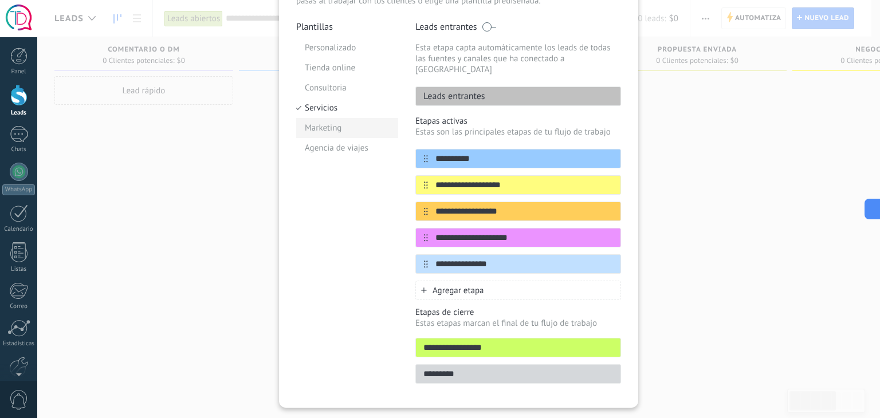
scroll to position [113, 0]
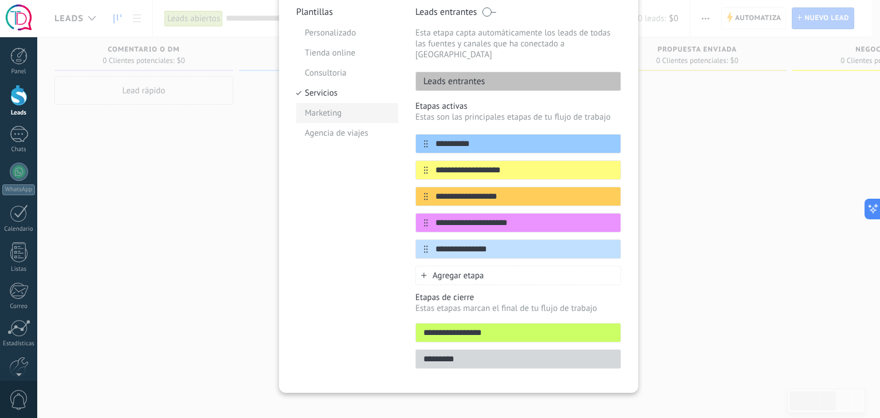
click at [342, 117] on li "Marketing" at bounding box center [347, 113] width 102 height 20
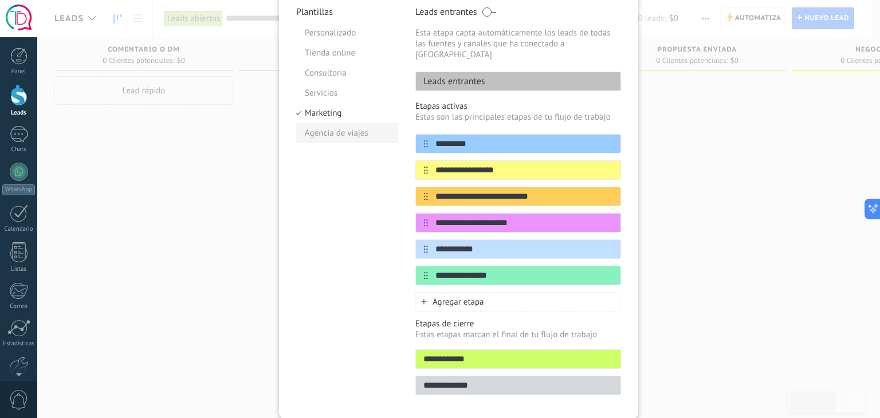
click at [339, 136] on li "Agencia de viajes" at bounding box center [347, 133] width 102 height 20
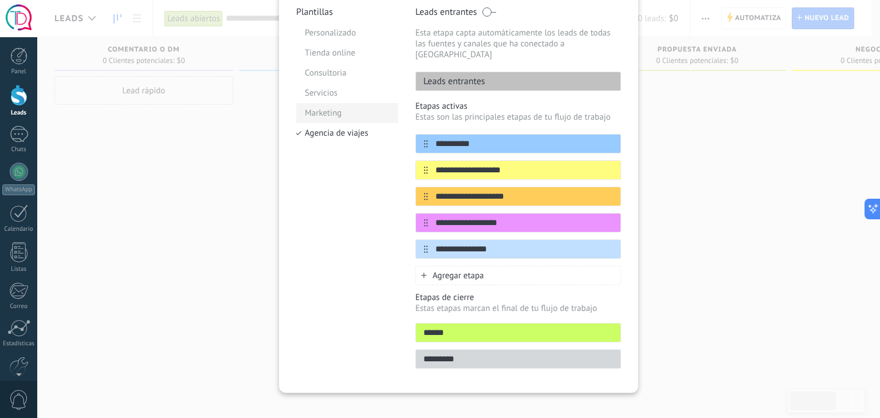
click at [324, 115] on li "Marketing" at bounding box center [347, 113] width 102 height 20
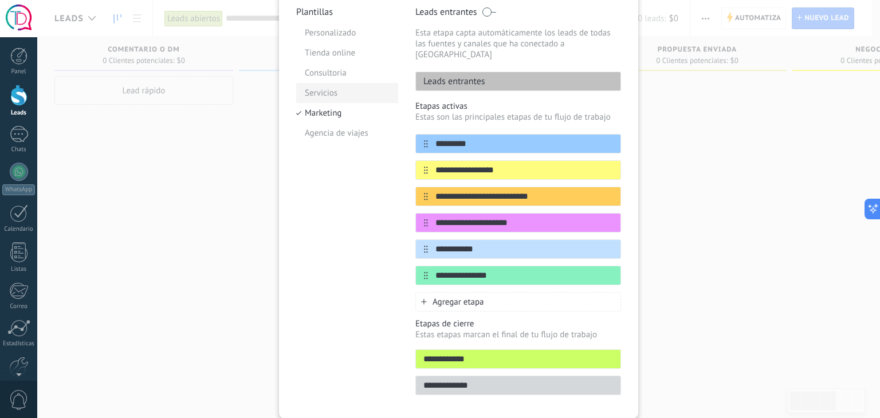
click at [320, 85] on li "Servicios" at bounding box center [347, 93] width 102 height 20
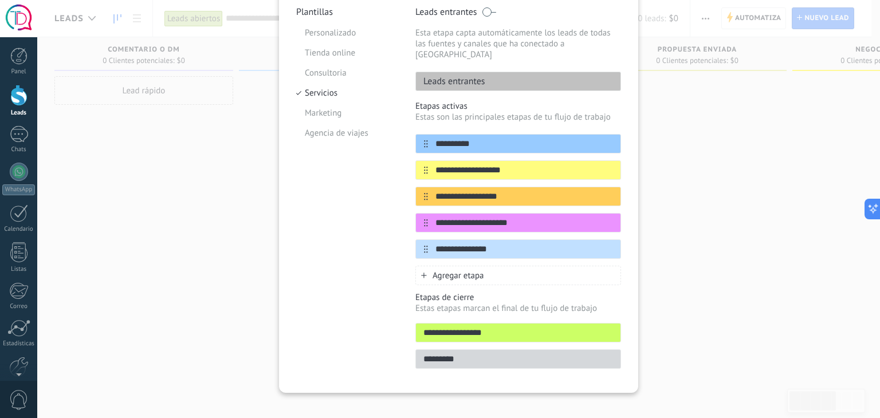
click at [491, 268] on div "Agregar etapa" at bounding box center [518, 275] width 206 height 19
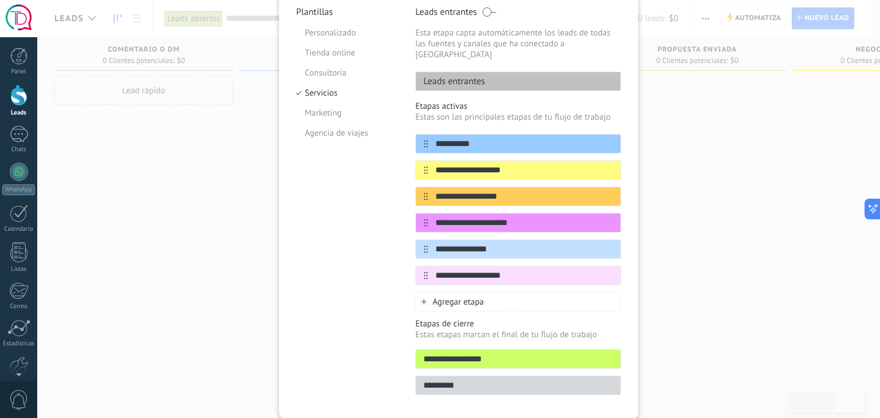
type input "**********"
click at [487, 292] on div "Agregar etapa" at bounding box center [518, 301] width 206 height 19
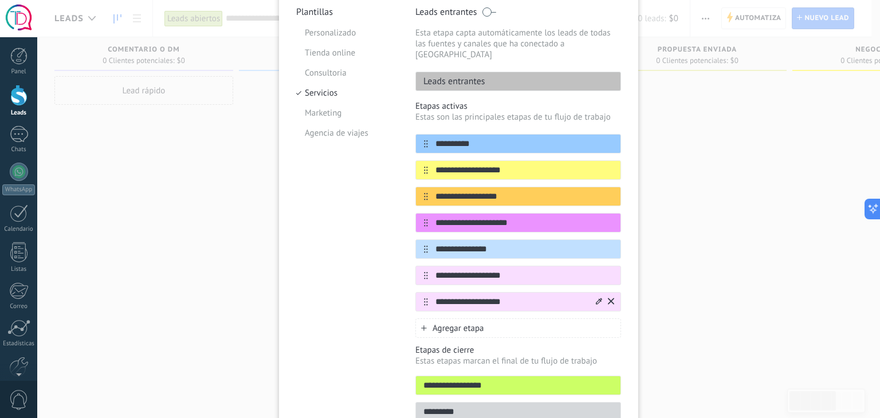
click at [424, 299] on icon at bounding box center [426, 302] width 4 height 7
type input "**********"
click at [596, 298] on icon at bounding box center [599, 301] width 6 height 6
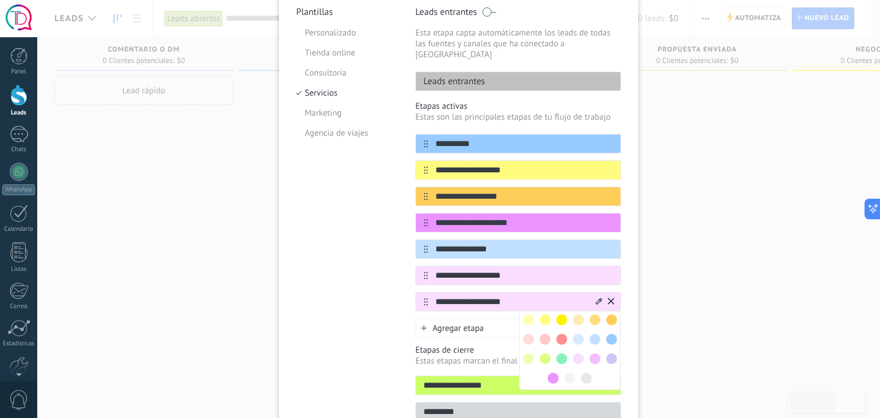
click at [593, 315] on span at bounding box center [595, 320] width 11 height 11
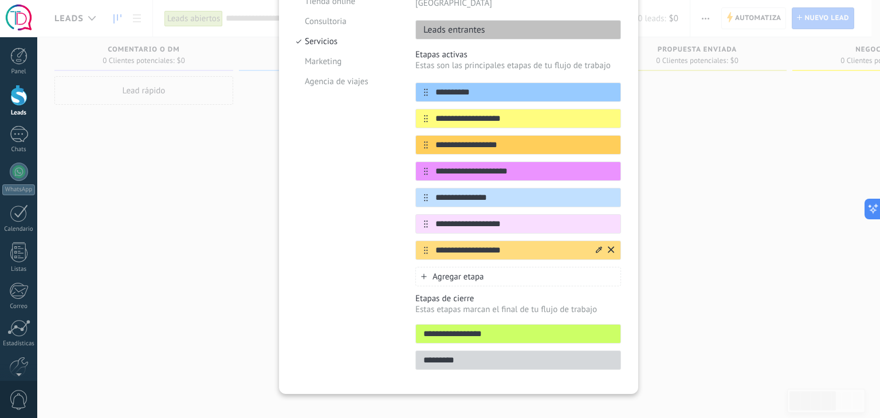
scroll to position [166, 0]
click at [524, 22] on div "Leads entrantes" at bounding box center [518, 28] width 206 height 19
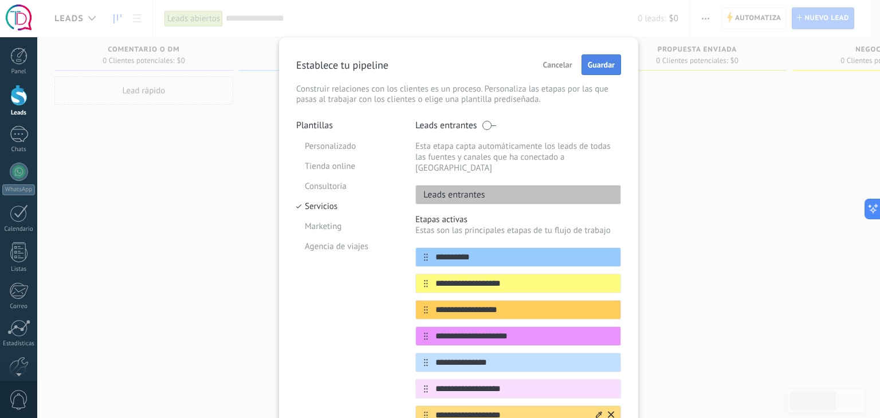
click at [612, 61] on span "Guardar" at bounding box center [601, 65] width 27 height 8
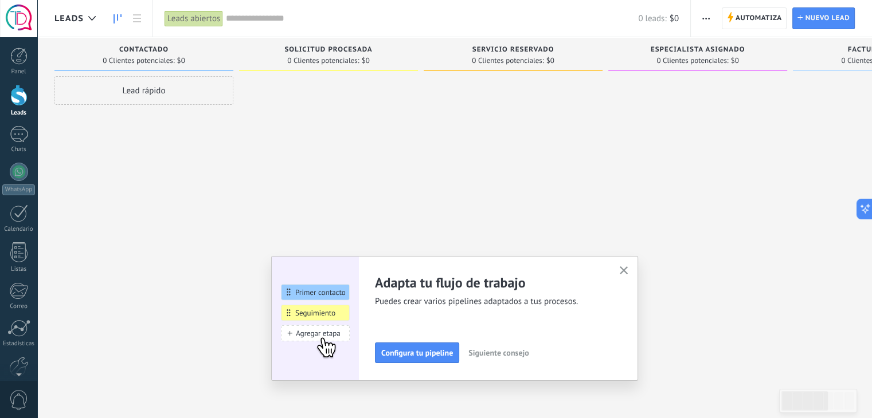
click at [488, 352] on span "Siguiente consejo" at bounding box center [498, 353] width 60 height 8
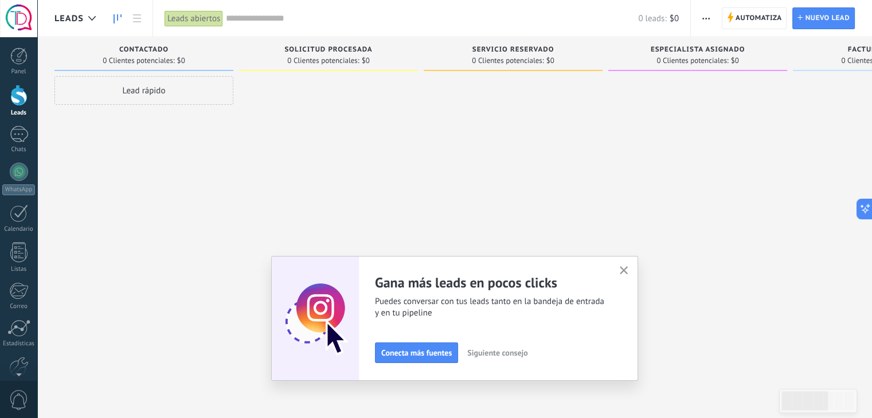
click at [509, 354] on span "Siguiente consejo" at bounding box center [497, 353] width 60 height 8
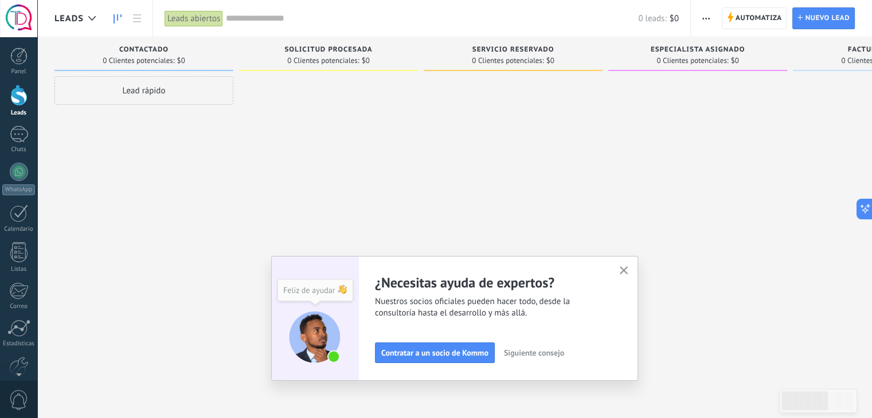
click at [527, 355] on span "Siguiente consejo" at bounding box center [534, 353] width 60 height 8
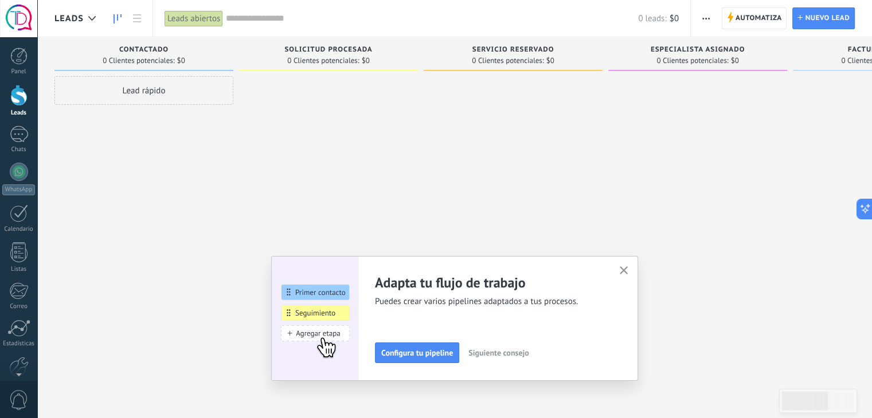
click at [527, 355] on span "Siguiente consejo" at bounding box center [498, 353] width 60 height 8
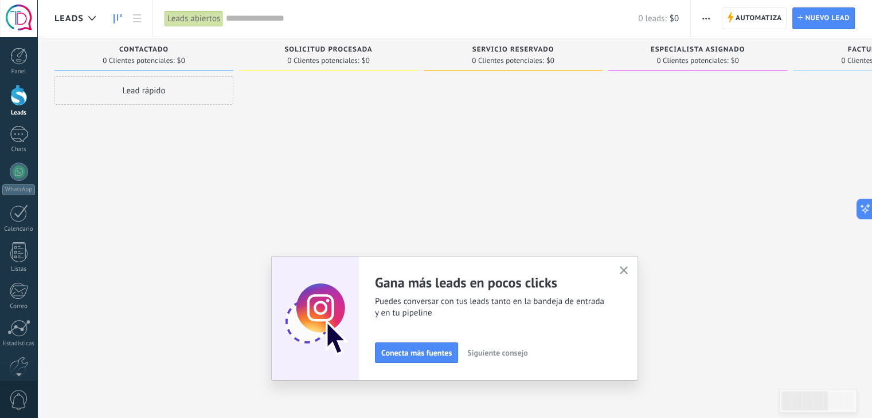
click at [625, 272] on icon "button" at bounding box center [623, 270] width 9 height 9
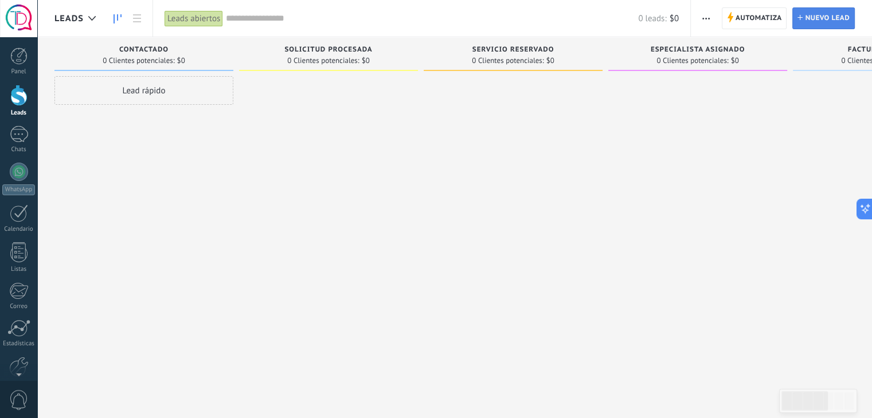
click at [800, 17] on icon at bounding box center [799, 17] width 5 height 5
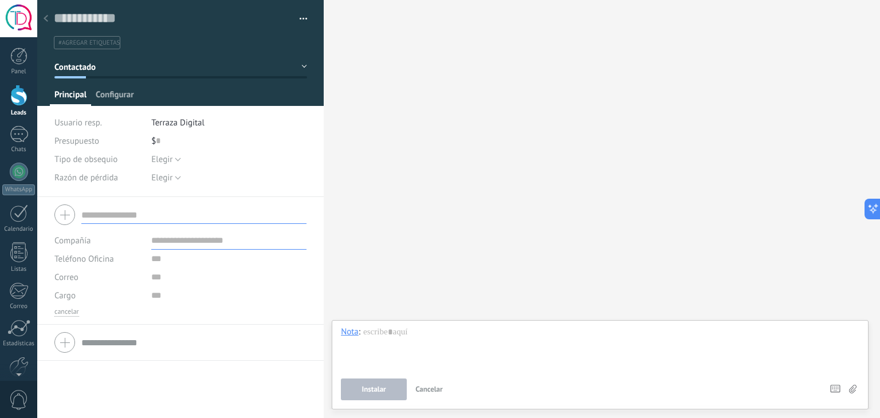
click at [119, 96] on span "Configurar" at bounding box center [115, 97] width 38 height 17
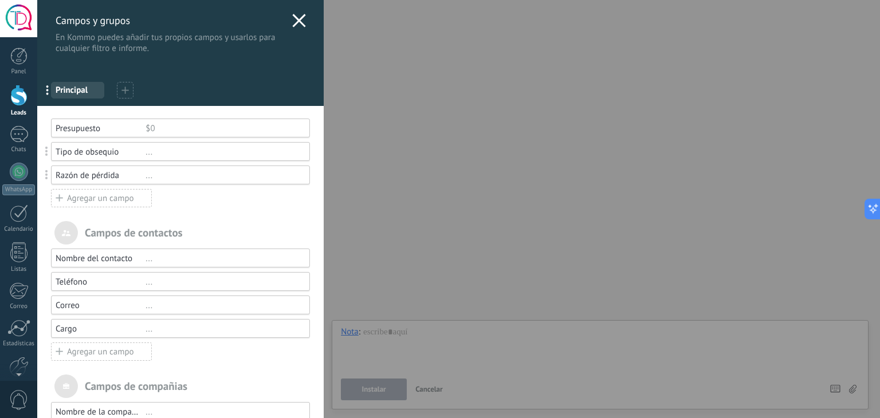
click at [292, 18] on icon at bounding box center [299, 21] width 14 height 14
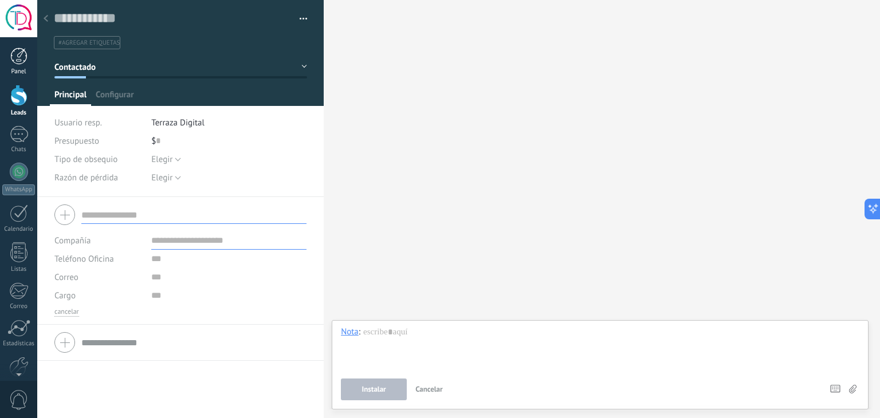
click at [12, 58] on div at bounding box center [18, 56] width 17 height 17
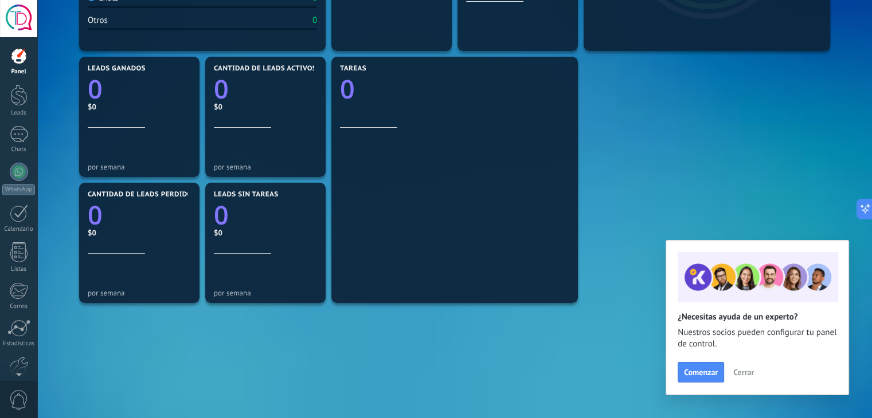
scroll to position [393, 0]
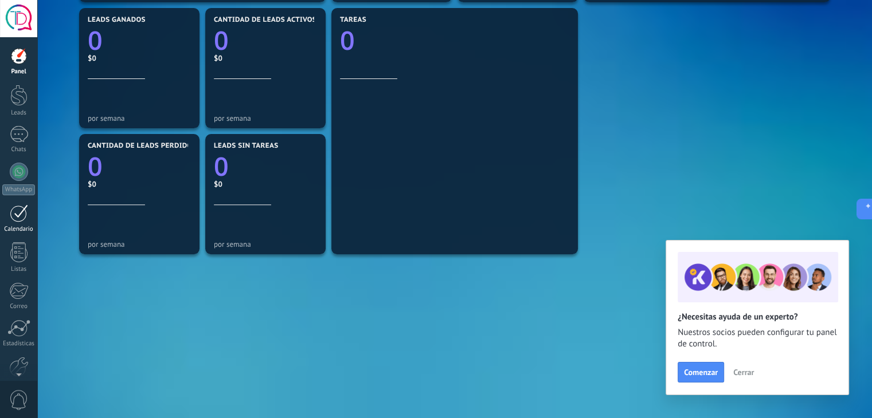
click at [25, 222] on link "Calendario" at bounding box center [18, 219] width 37 height 29
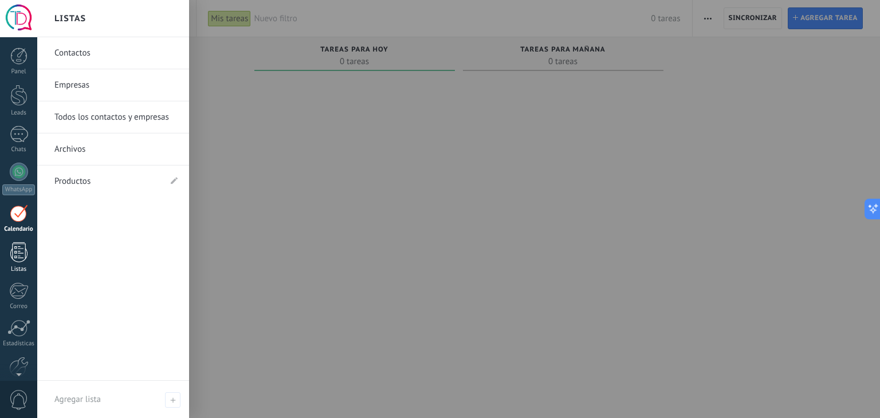
click at [15, 256] on div at bounding box center [18, 252] width 17 height 20
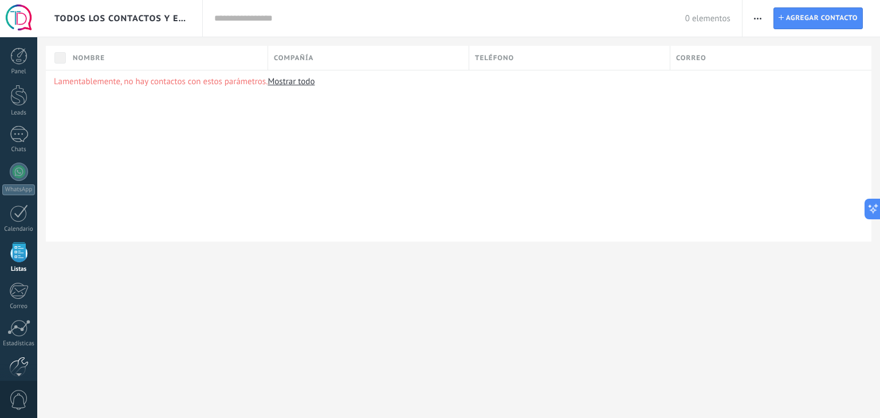
scroll to position [29, 0]
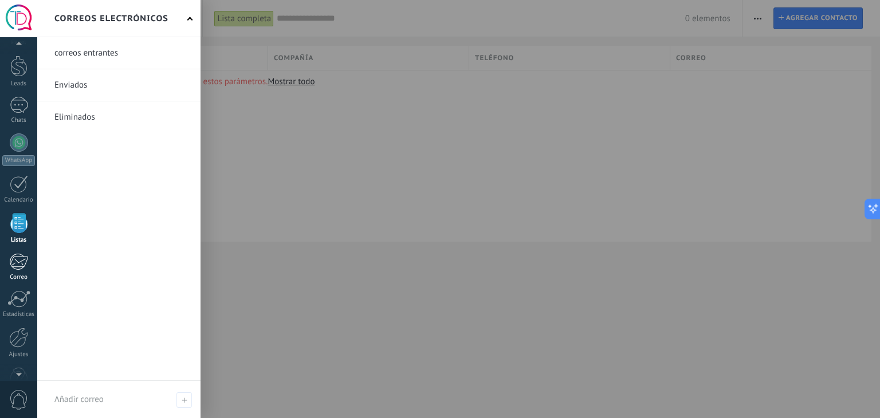
click at [28, 274] on div "Correo" at bounding box center [18, 277] width 33 height 7
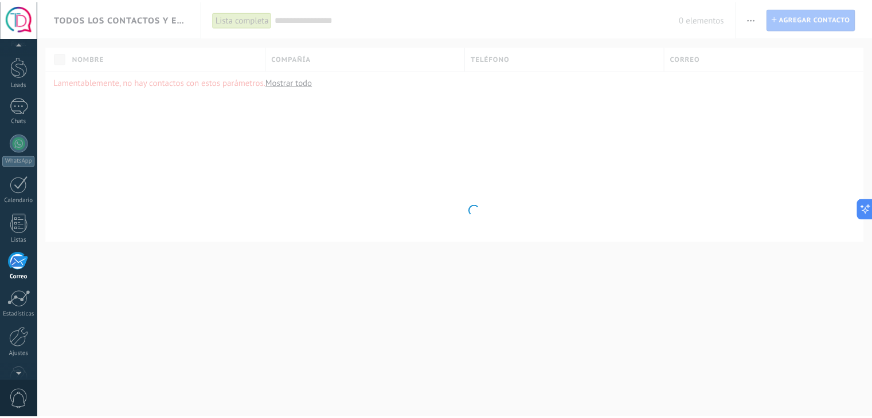
scroll to position [58, 0]
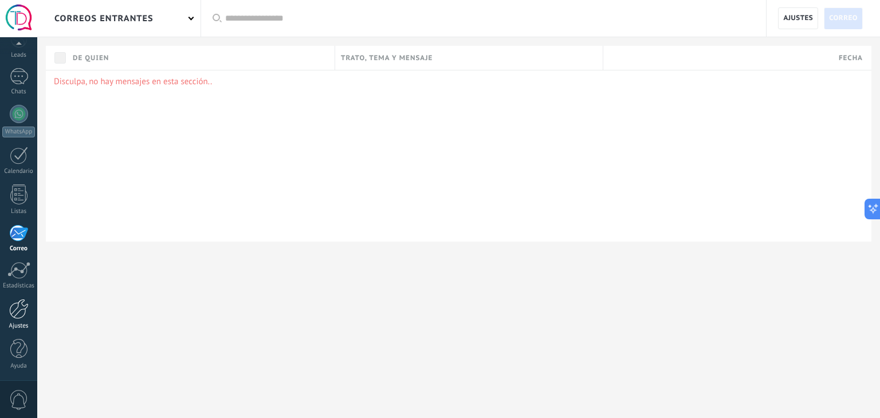
click at [11, 320] on link "Ajustes" at bounding box center [18, 314] width 37 height 31
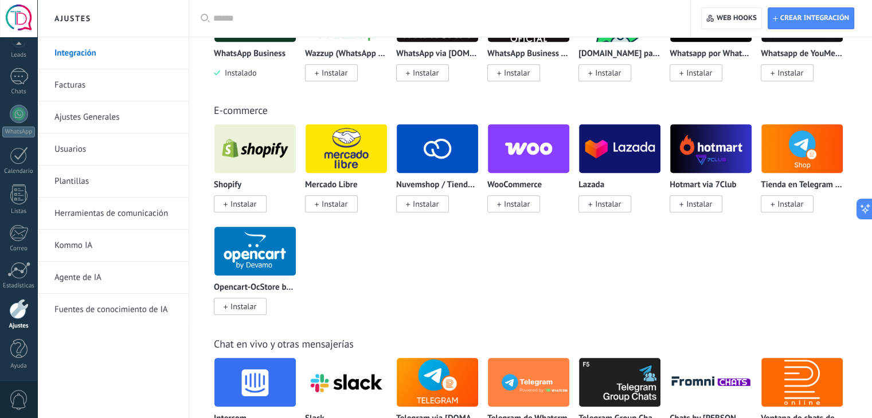
scroll to position [516, 0]
